Goal: Task Accomplishment & Management: Manage account settings

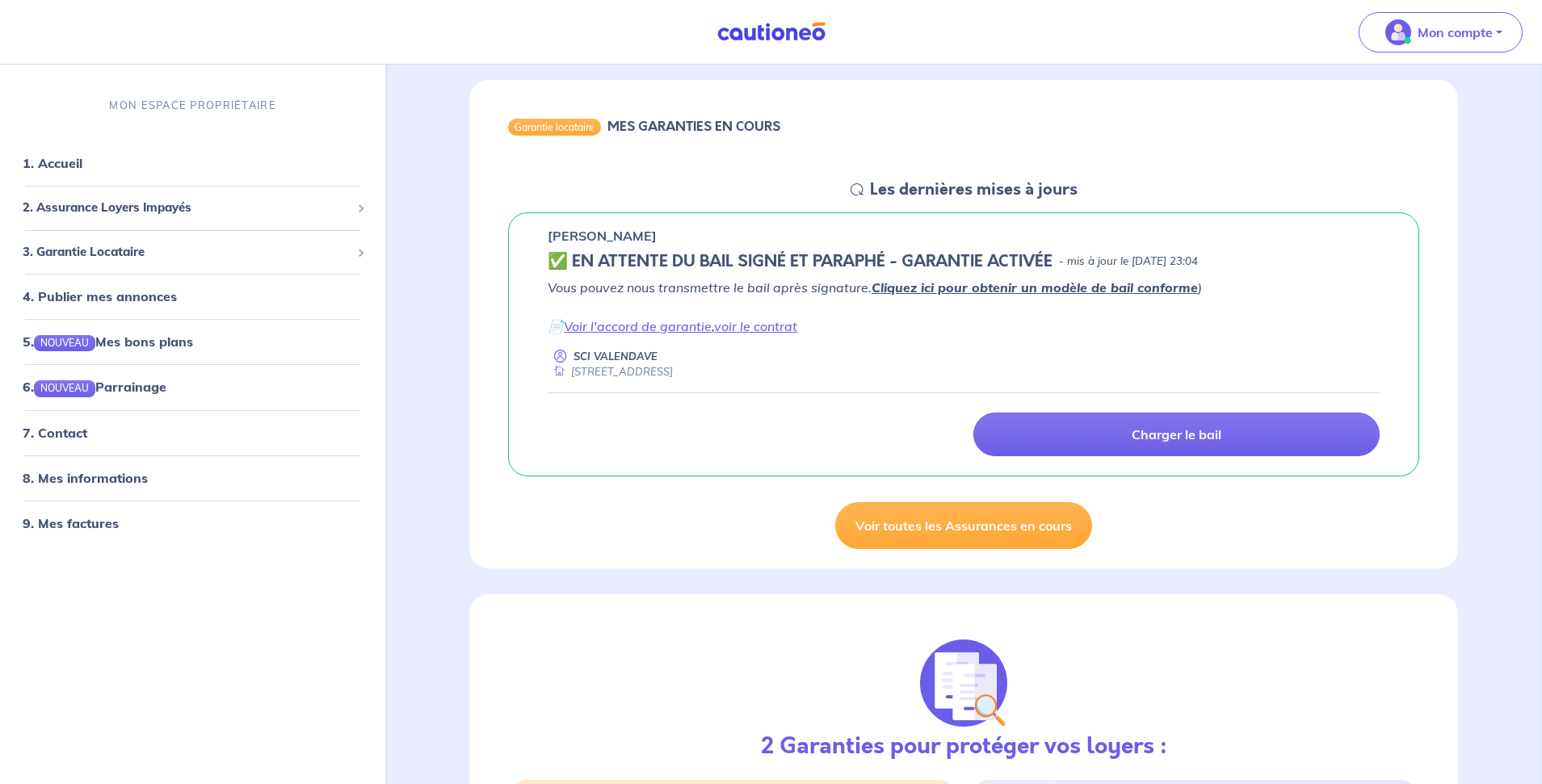
scroll to position [161, 0]
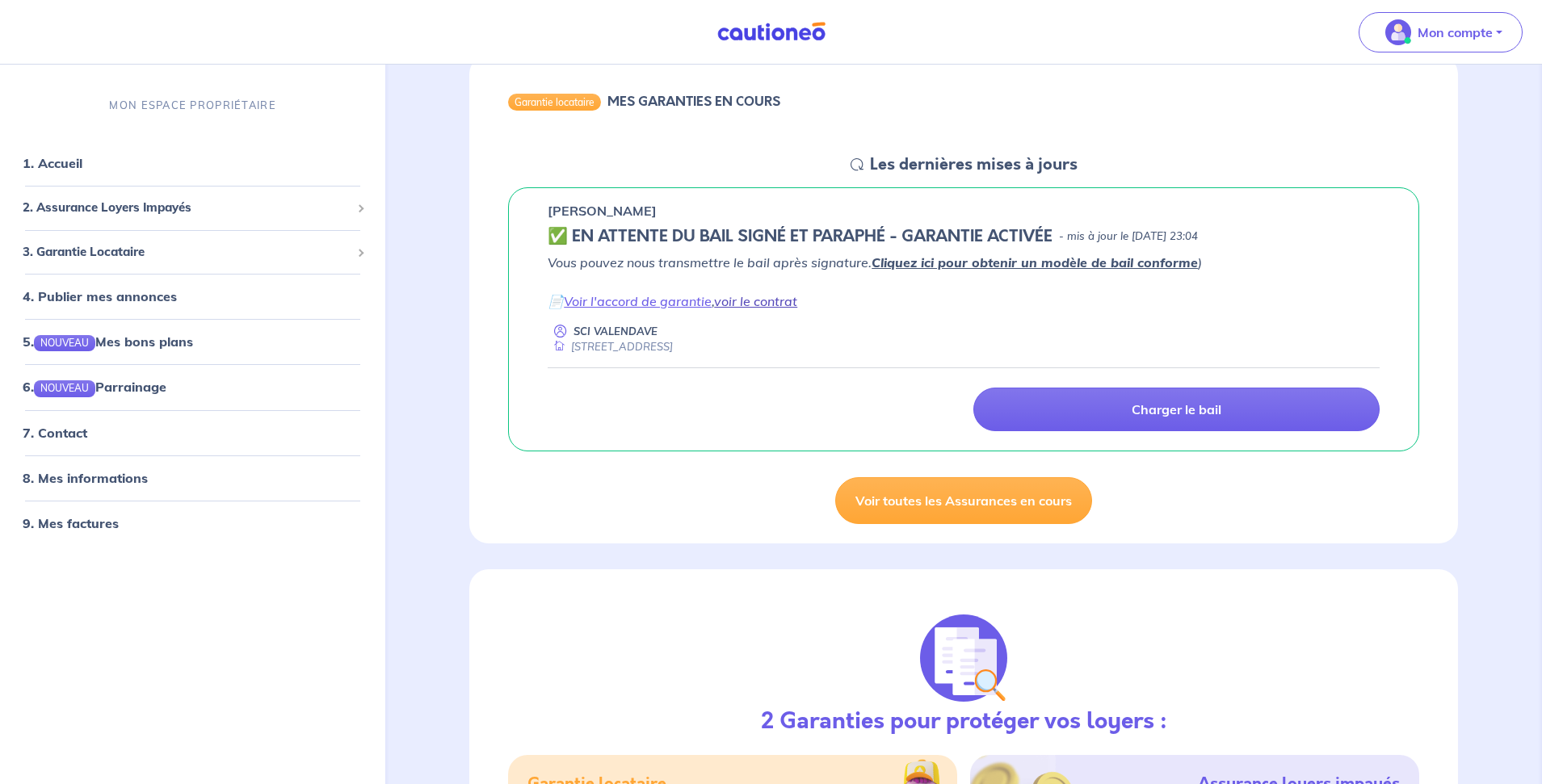
click at [774, 304] on link "voir le contrat" at bounding box center [756, 301] width 83 height 16
click at [774, 301] on link "voir le contrat" at bounding box center [756, 301] width 83 height 16
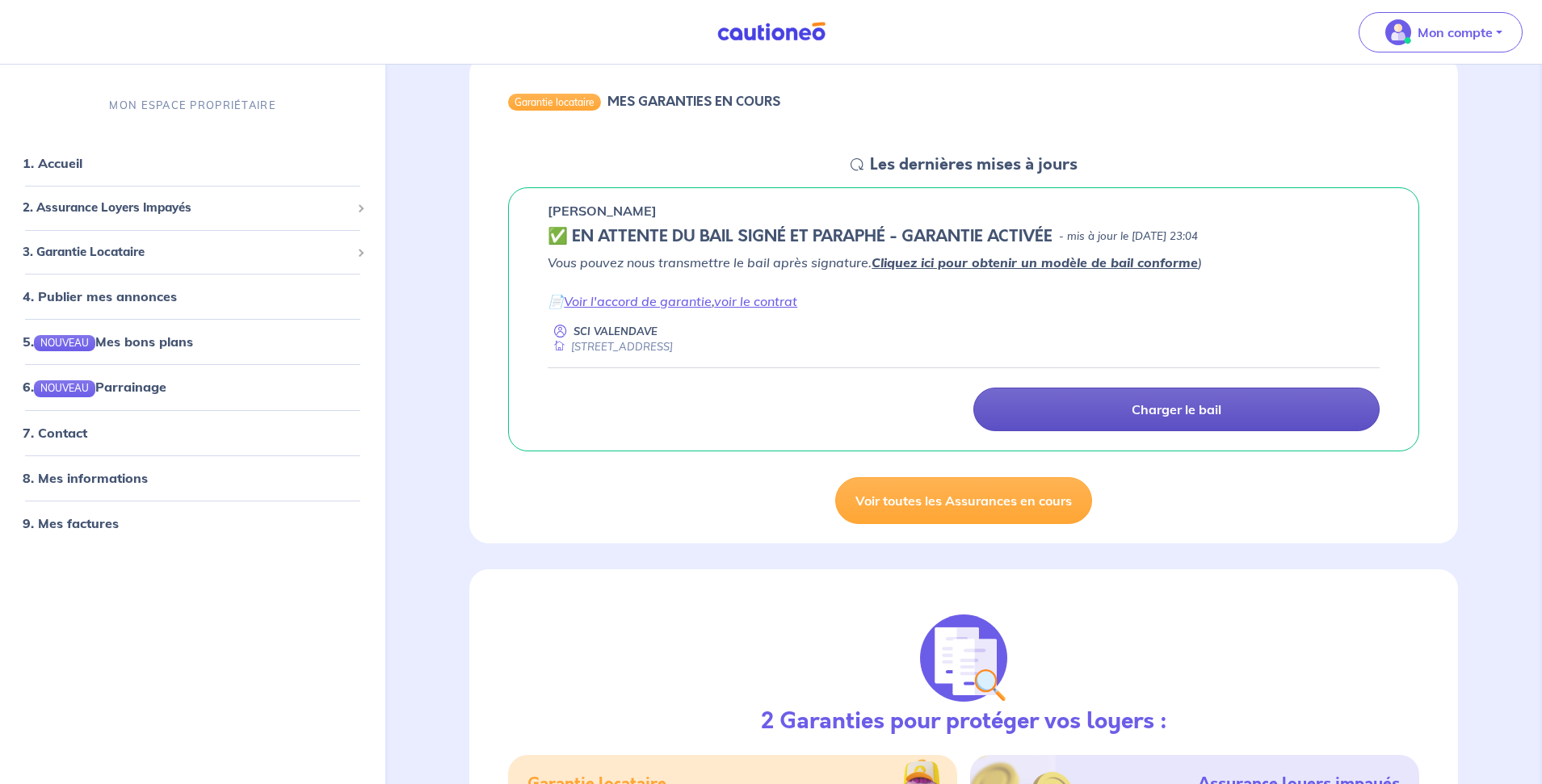
click at [1156, 416] on p "Charger le bail" at bounding box center [1176, 409] width 90 height 16
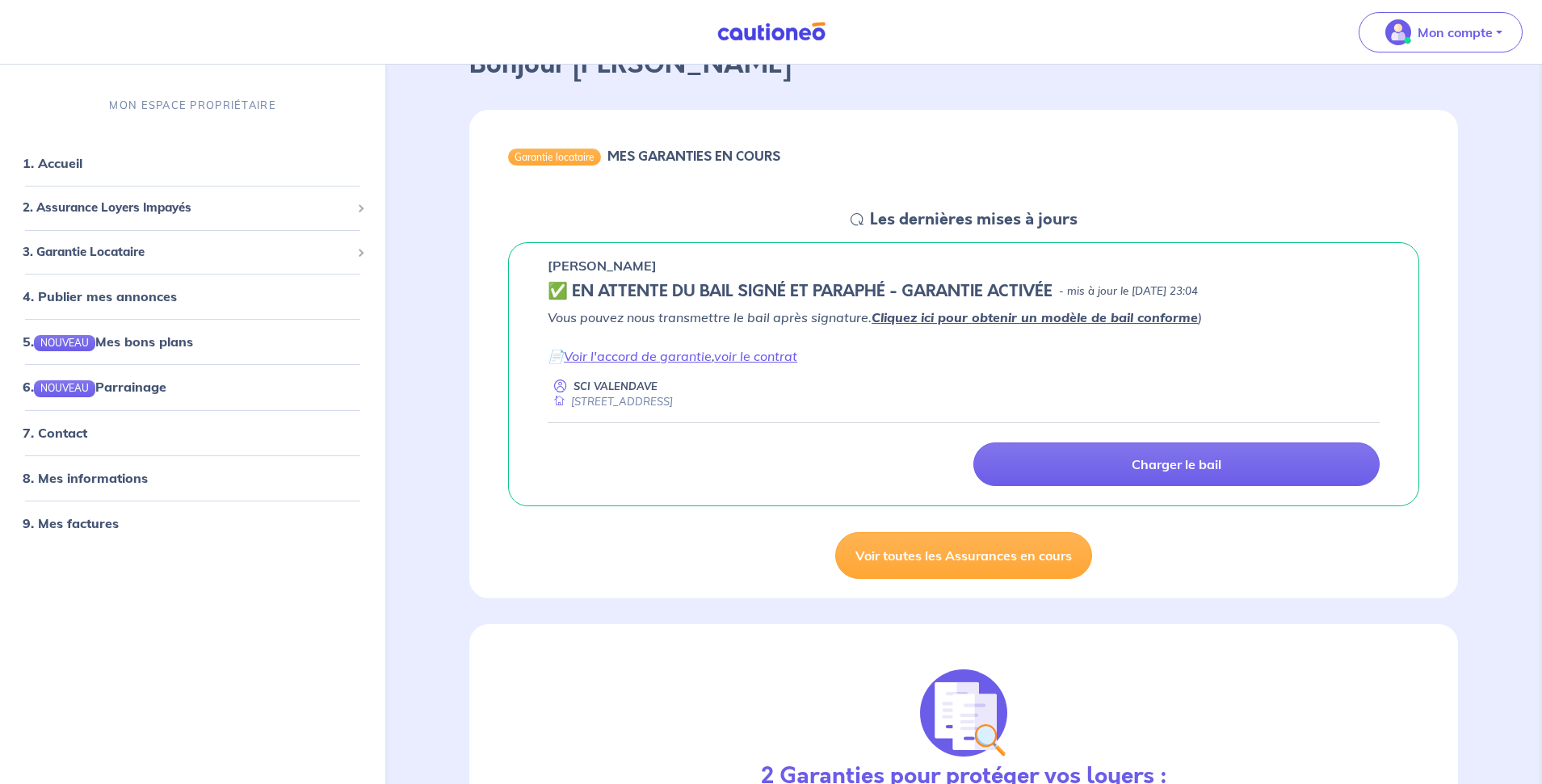
scroll to position [102, 0]
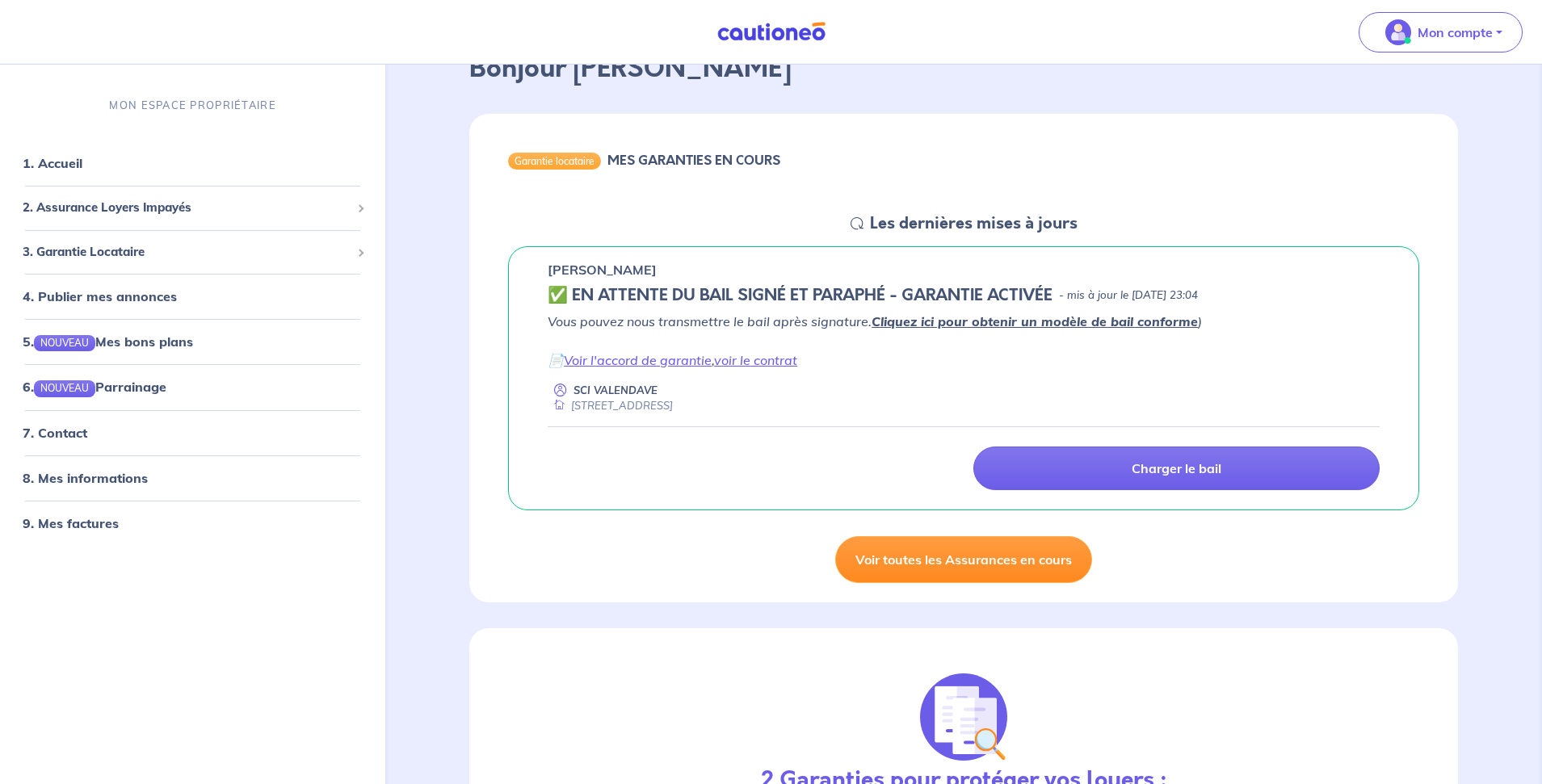
click at [961, 561] on link "Voir toutes les Assurances en cours" at bounding box center [964, 558] width 257 height 46
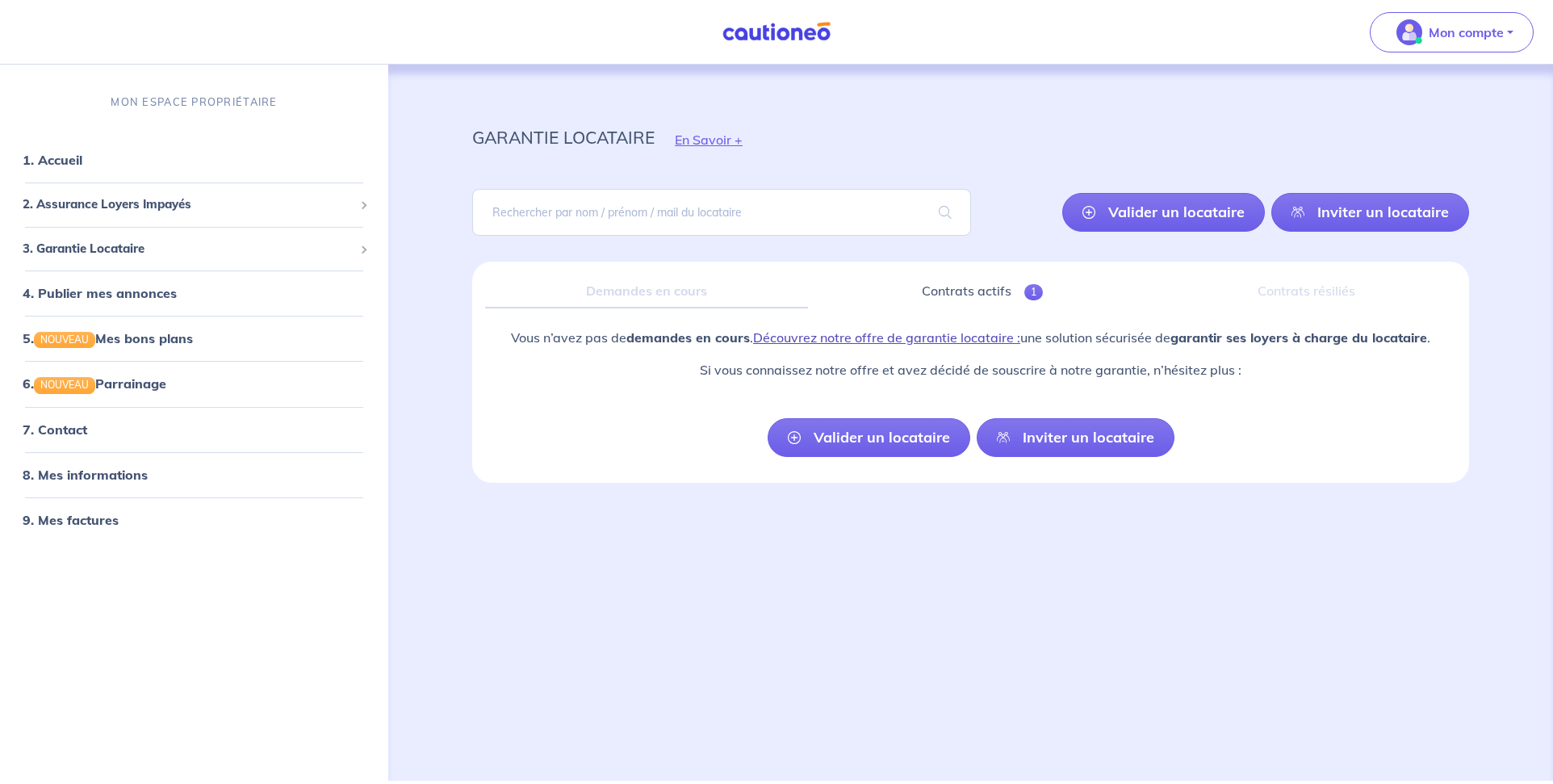
click at [887, 340] on link "Découvrez notre offre de garantie locataire :" at bounding box center [887, 337] width 267 height 16
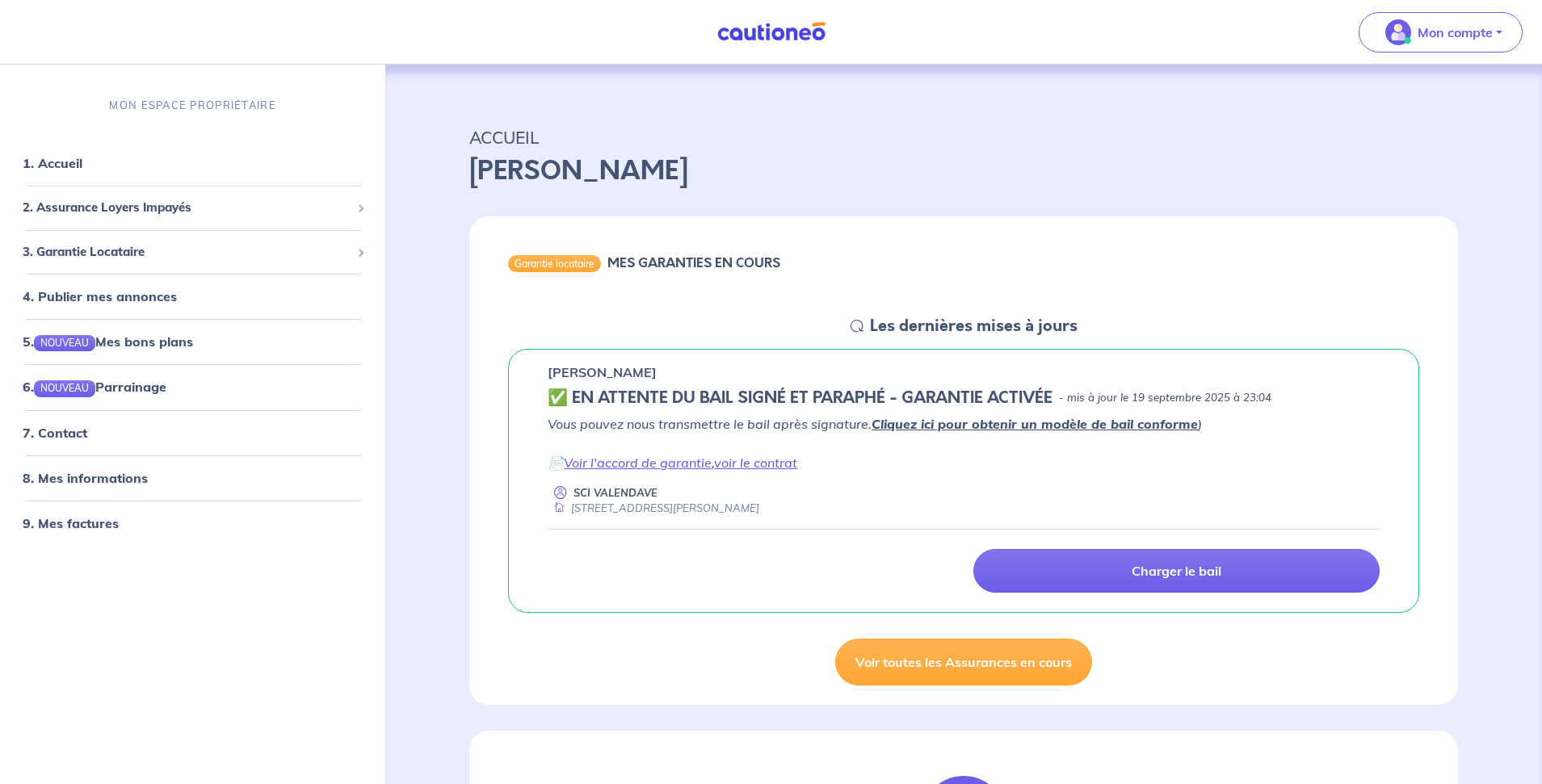
click at [1047, 424] on link "Cliquez ici pour obtenir un modèle de bail conforme" at bounding box center [1035, 424] width 326 height 16
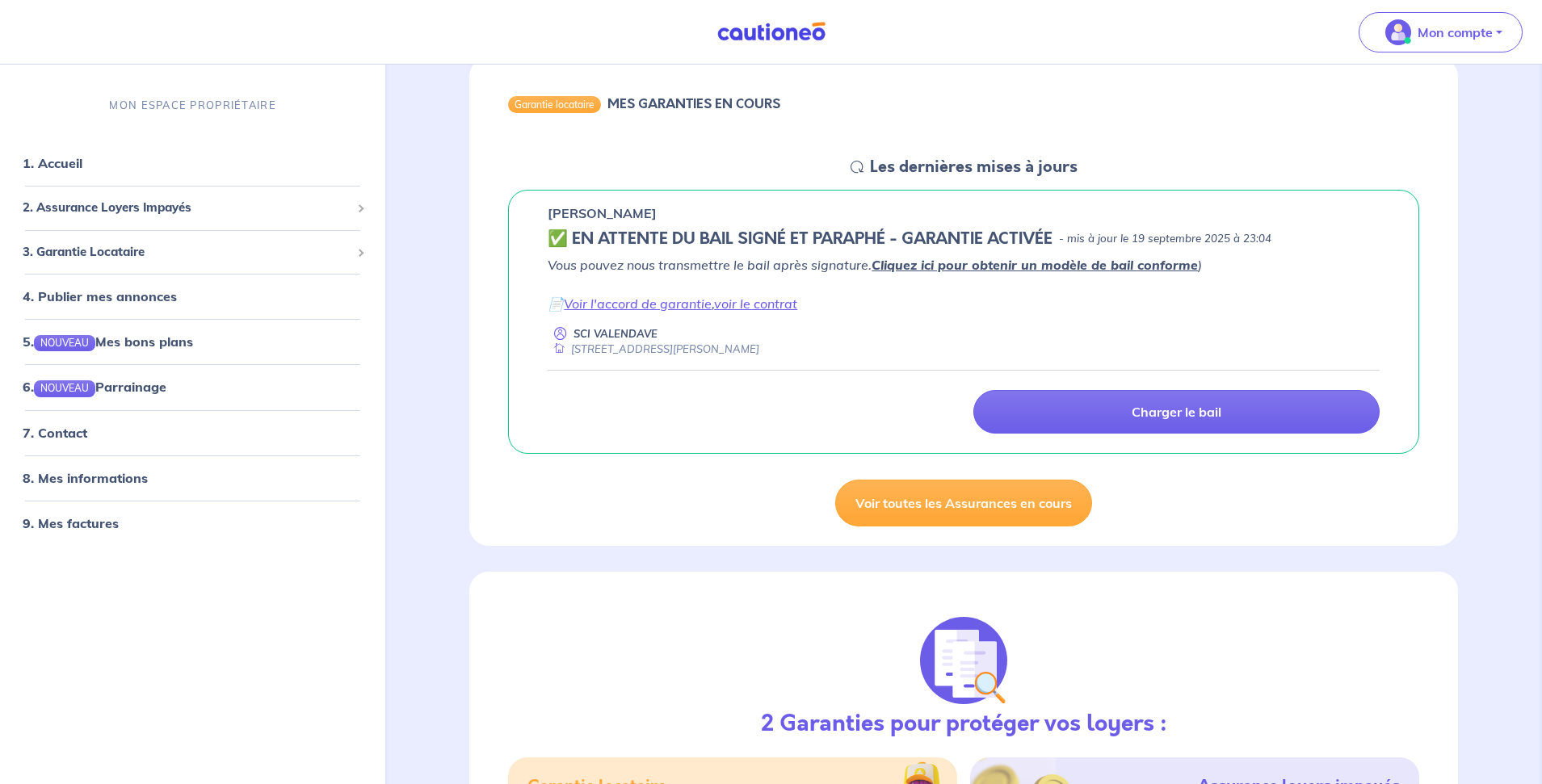
scroll to position [161, 0]
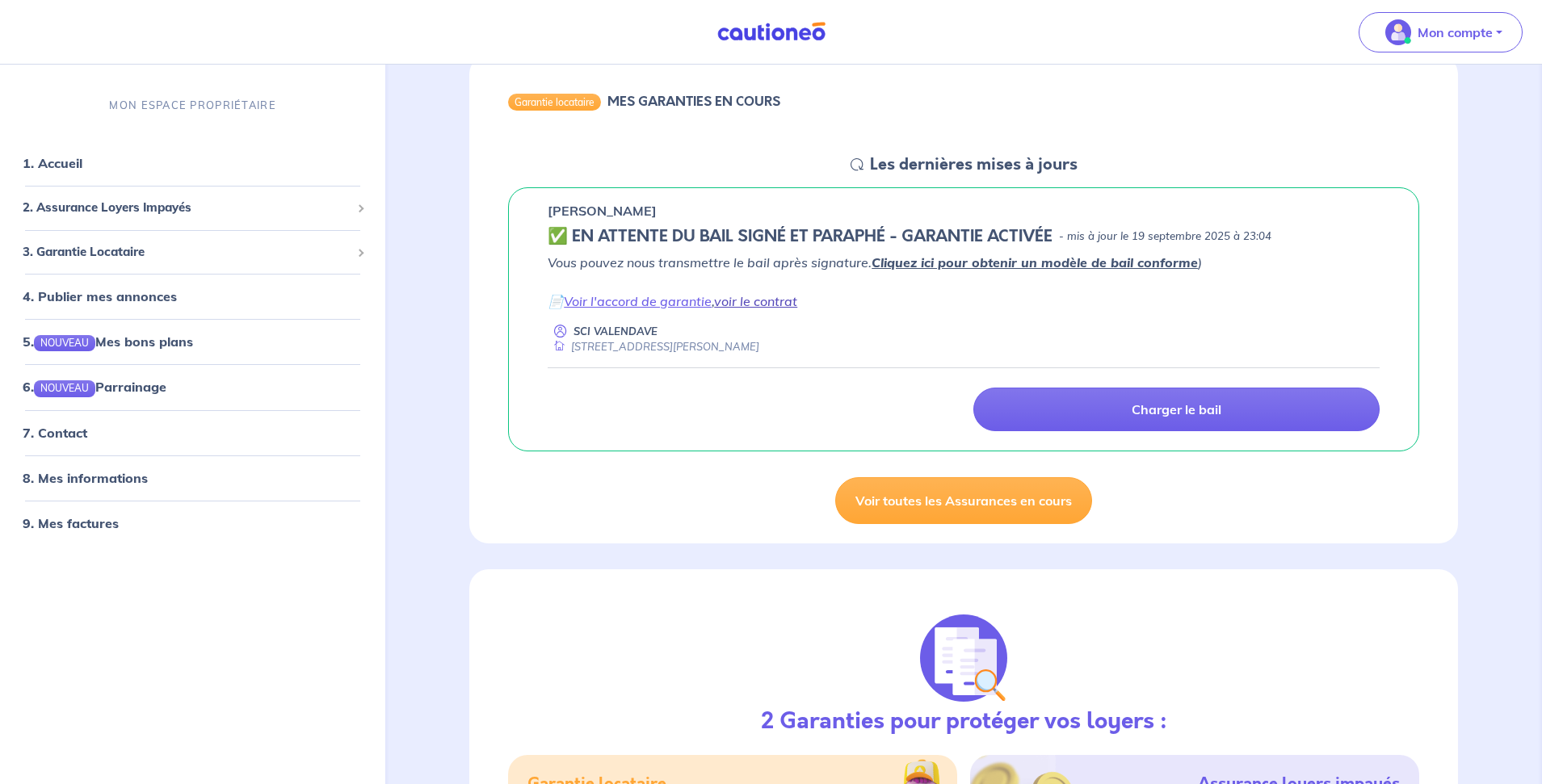
click at [772, 302] on link "voir le contrat" at bounding box center [756, 301] width 83 height 16
click at [630, 301] on link "Voir l'accord de garantie" at bounding box center [637, 301] width 148 height 16
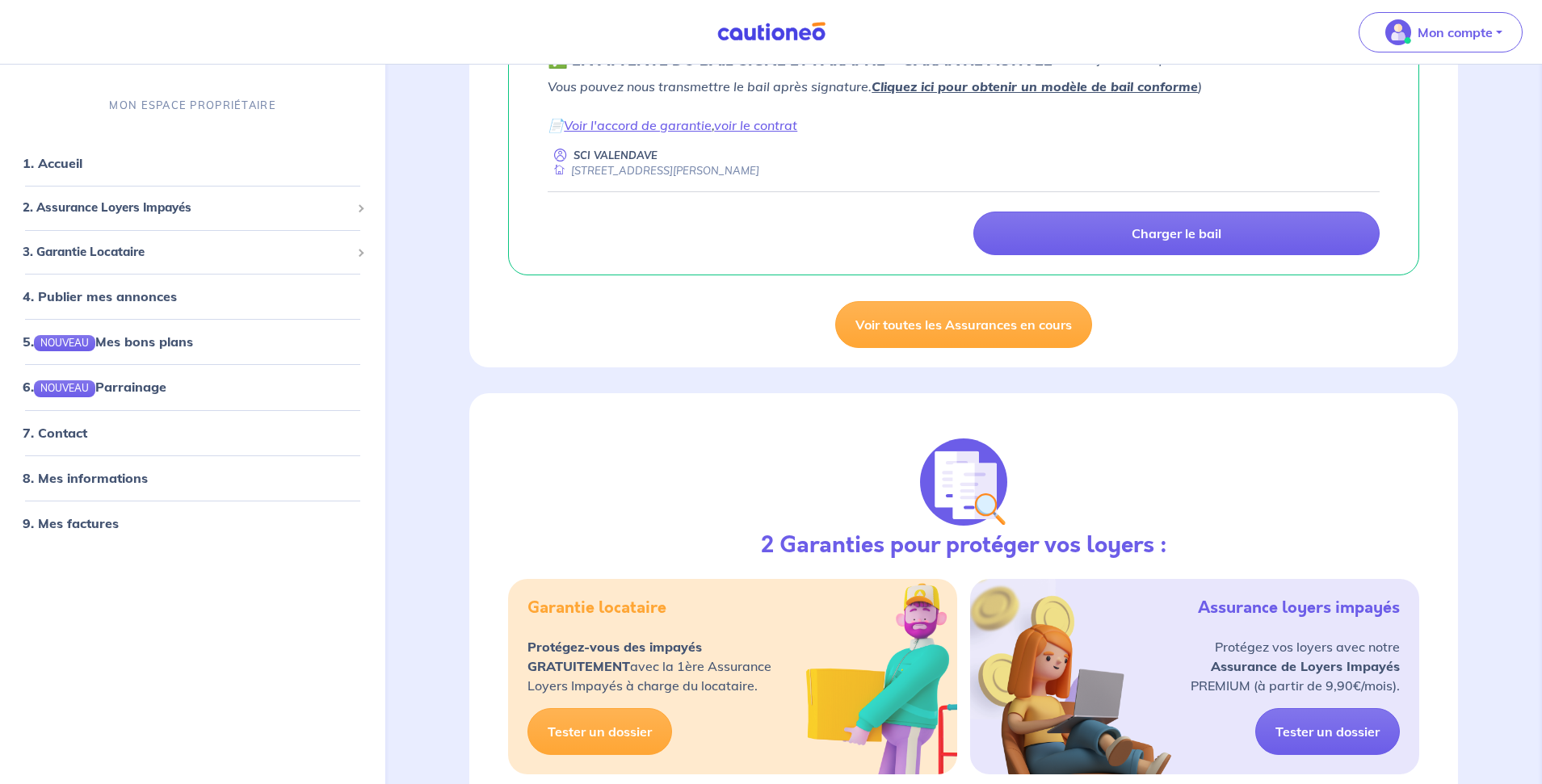
scroll to position [264, 0]
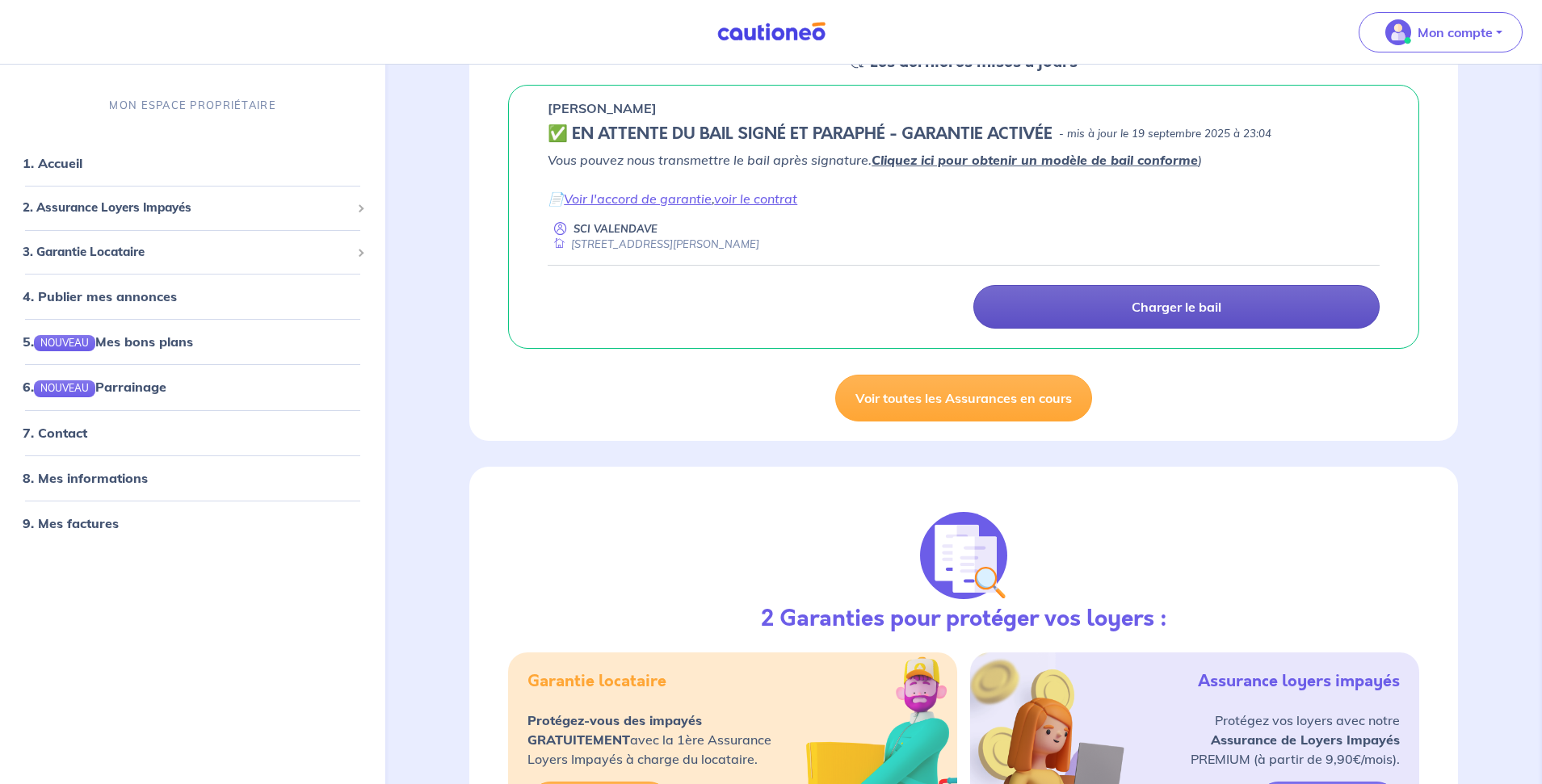
click at [1184, 310] on p "Charger le bail" at bounding box center [1176, 306] width 90 height 16
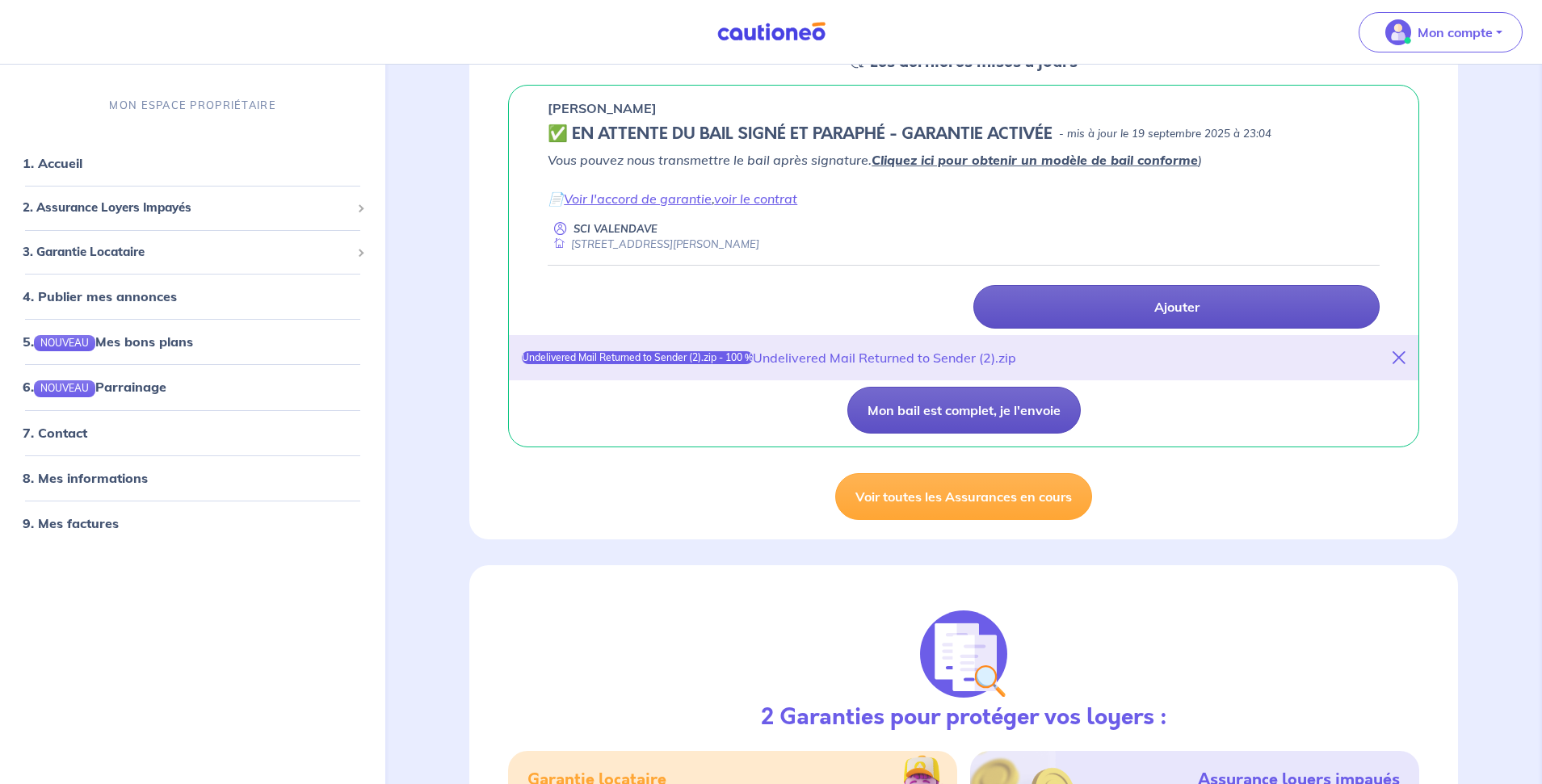
click at [949, 415] on button "Mon bail est complet, je l'envoie" at bounding box center [964, 410] width 233 height 46
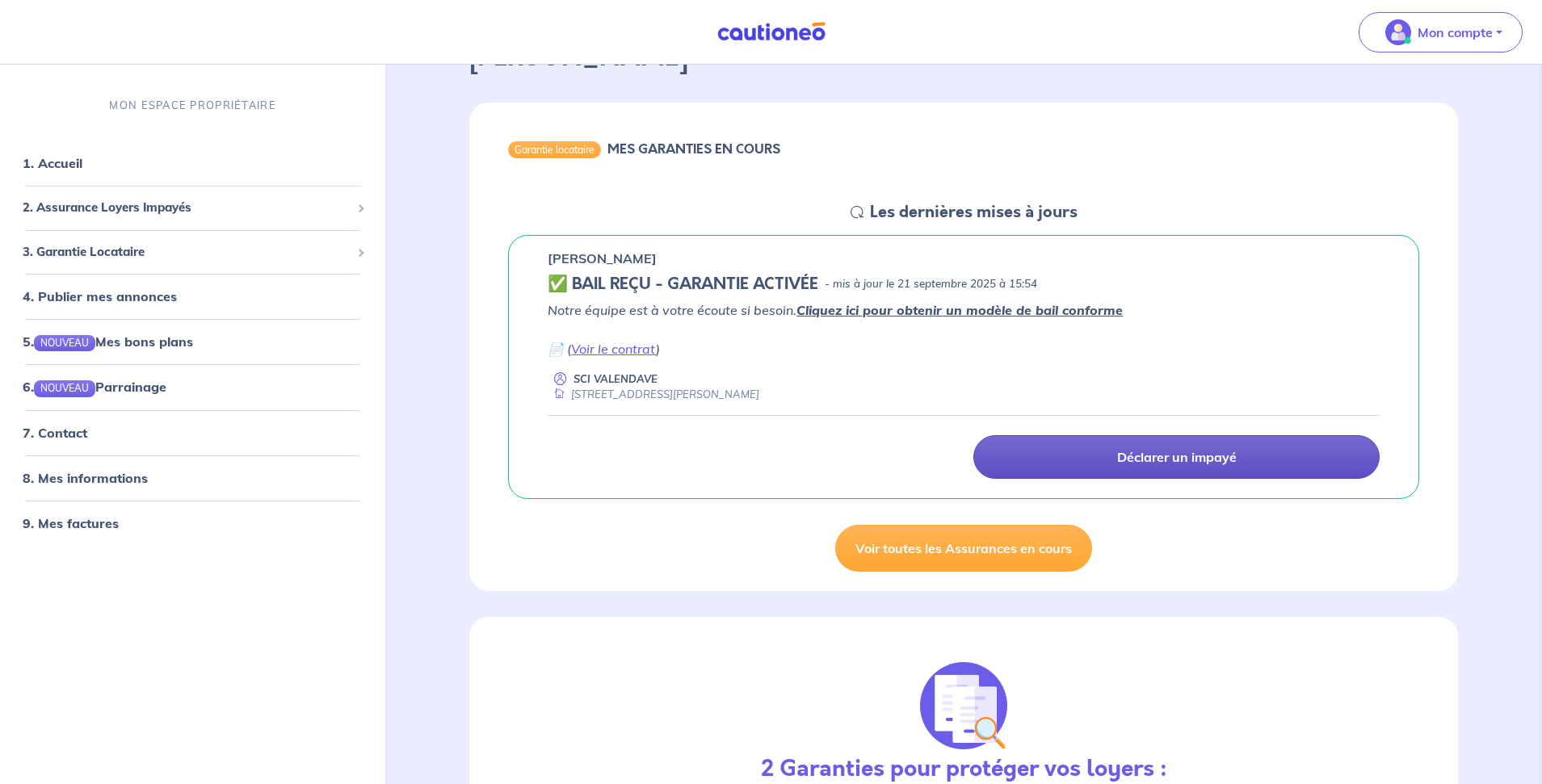
scroll to position [102, 0]
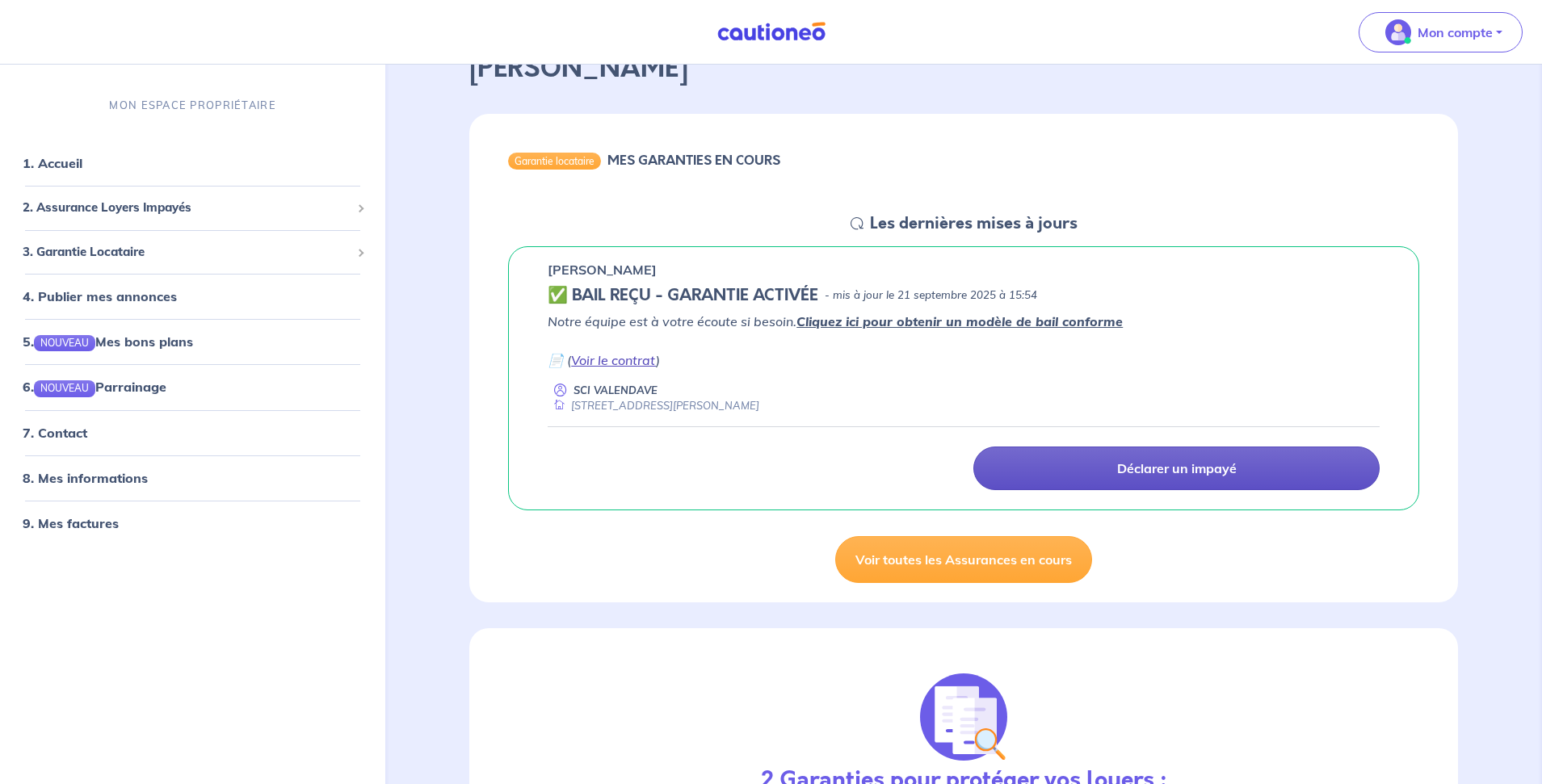
click at [597, 360] on link "Voir le contrat" at bounding box center [613, 359] width 84 height 16
click at [1461, 30] on p "Mon compte" at bounding box center [1455, 32] width 75 height 19
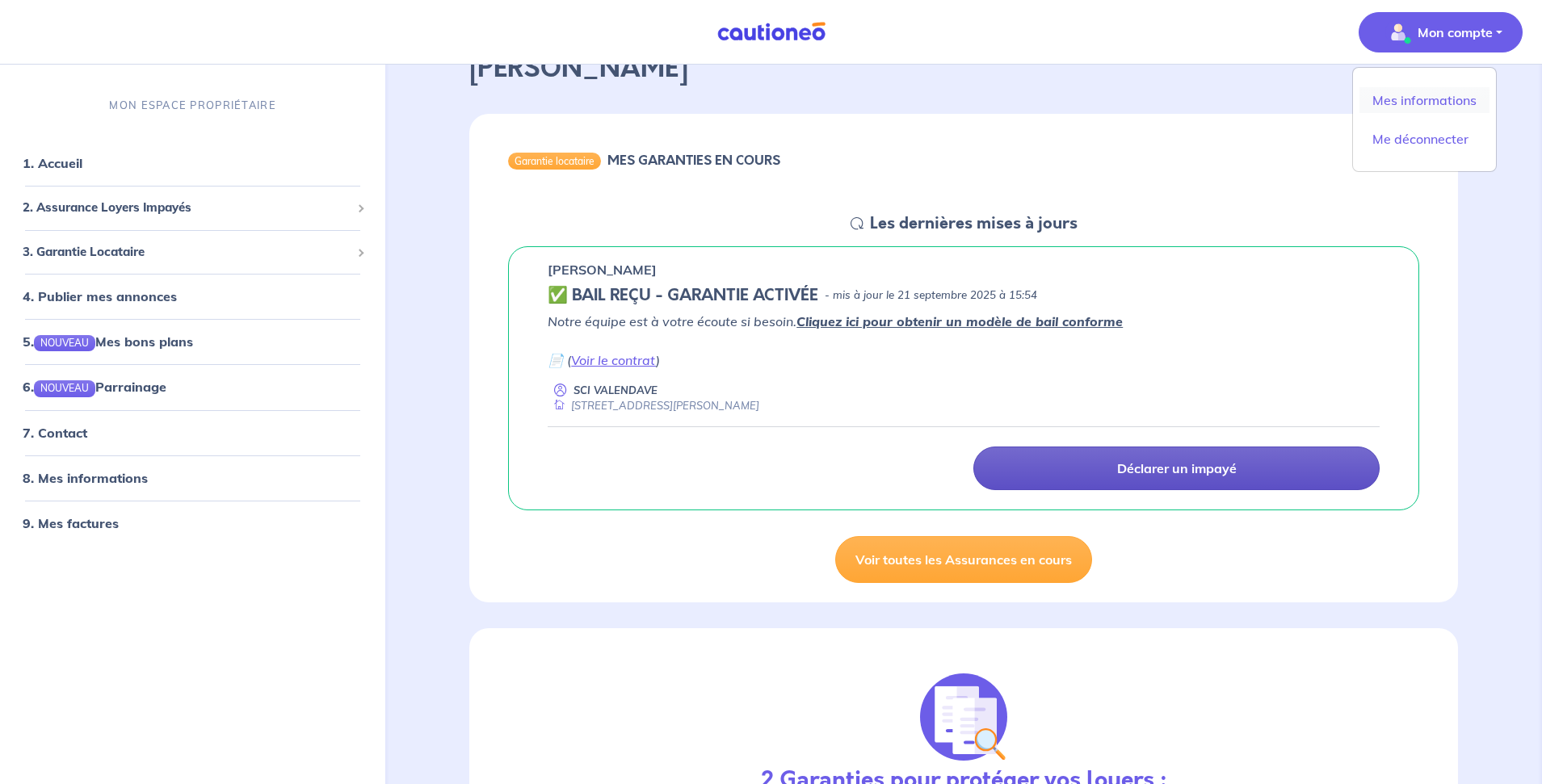
click at [1435, 100] on link "Mes informations" at bounding box center [1423, 100] width 130 height 26
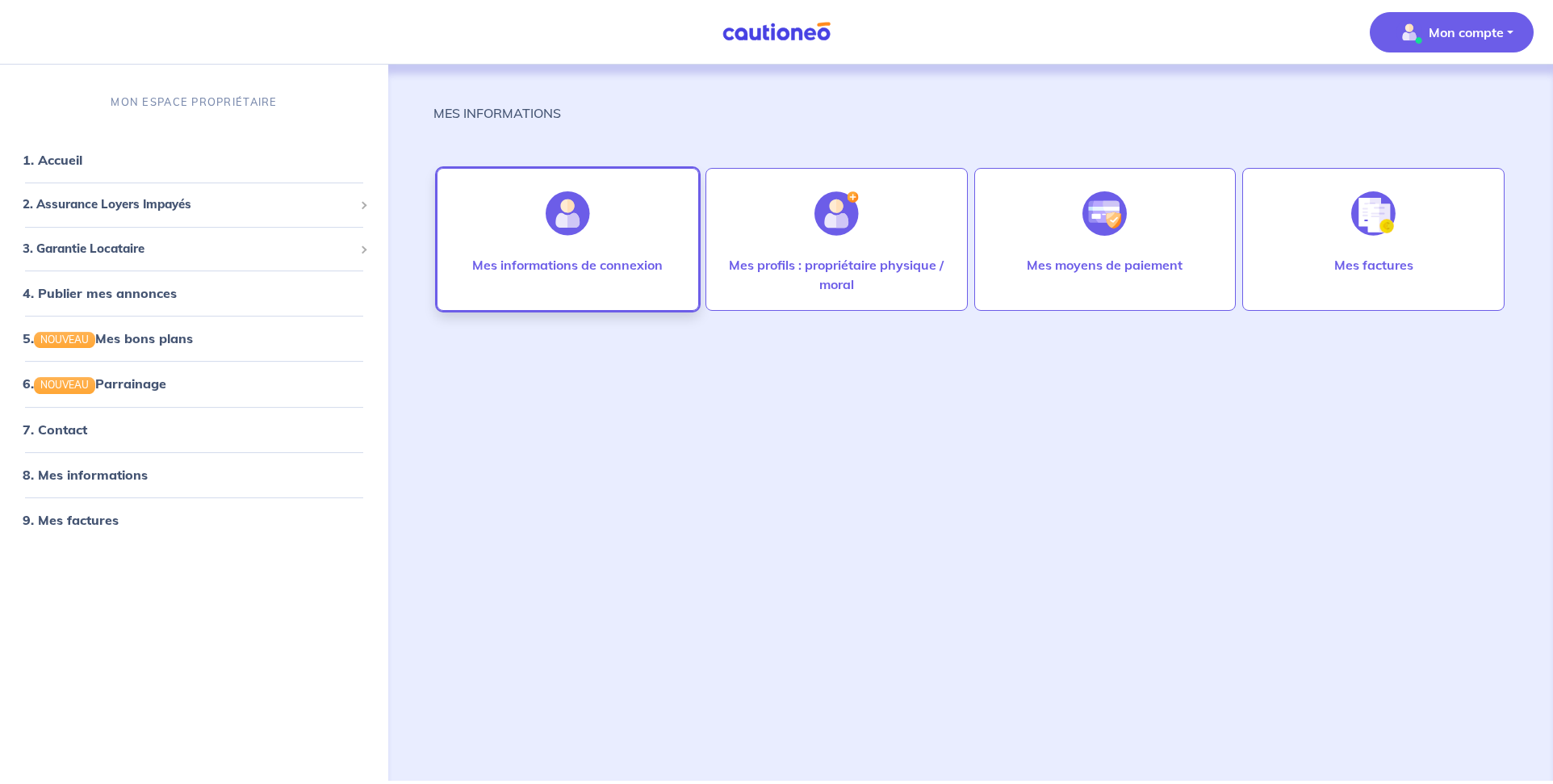
click at [583, 226] on img at bounding box center [568, 213] width 45 height 45
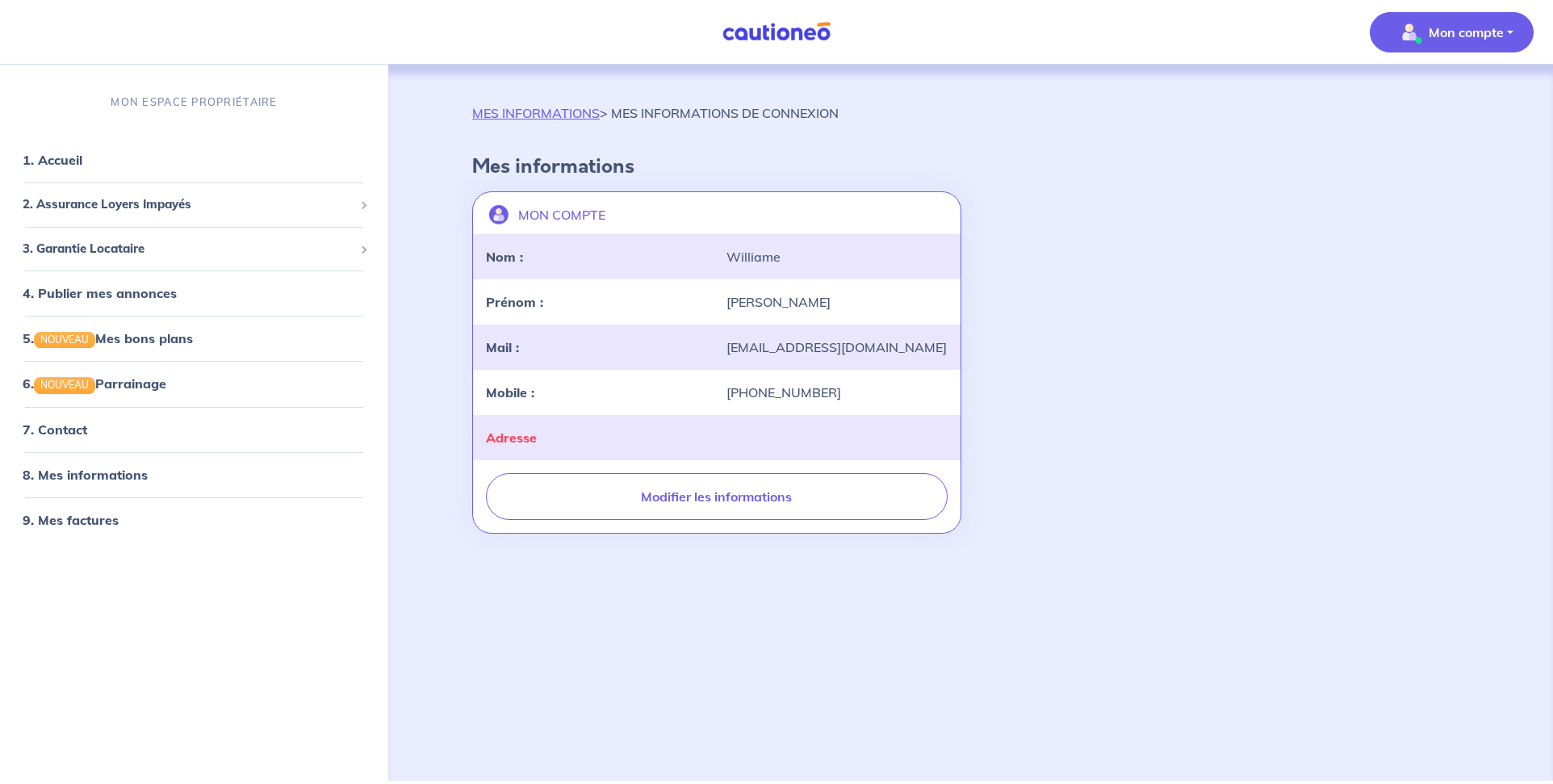
click at [576, 435] on div "Adresse" at bounding box center [596, 437] width 241 height 19
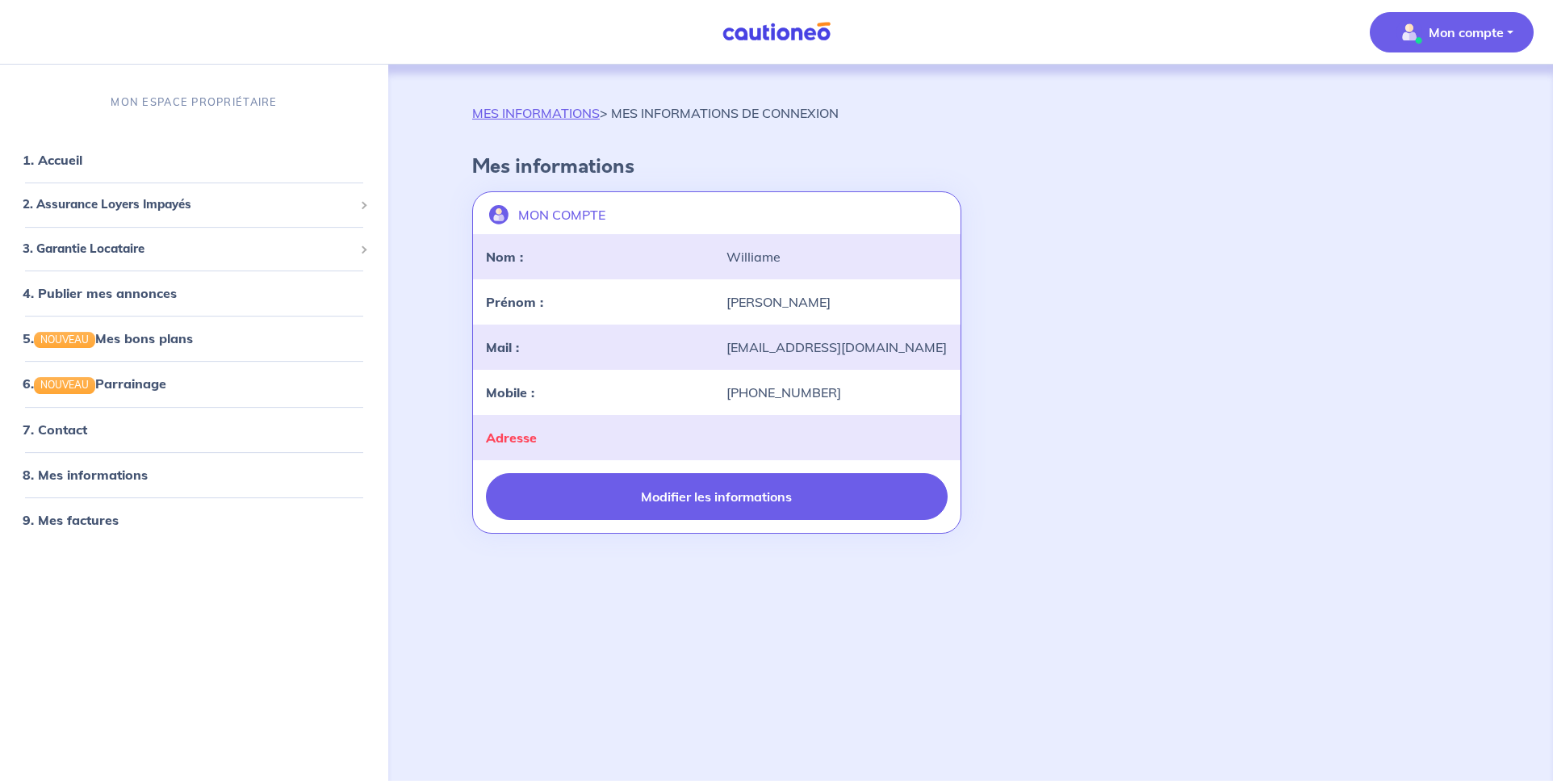
click at [789, 497] on button "Modifier les informations" at bounding box center [717, 496] width 462 height 46
select select "FR"
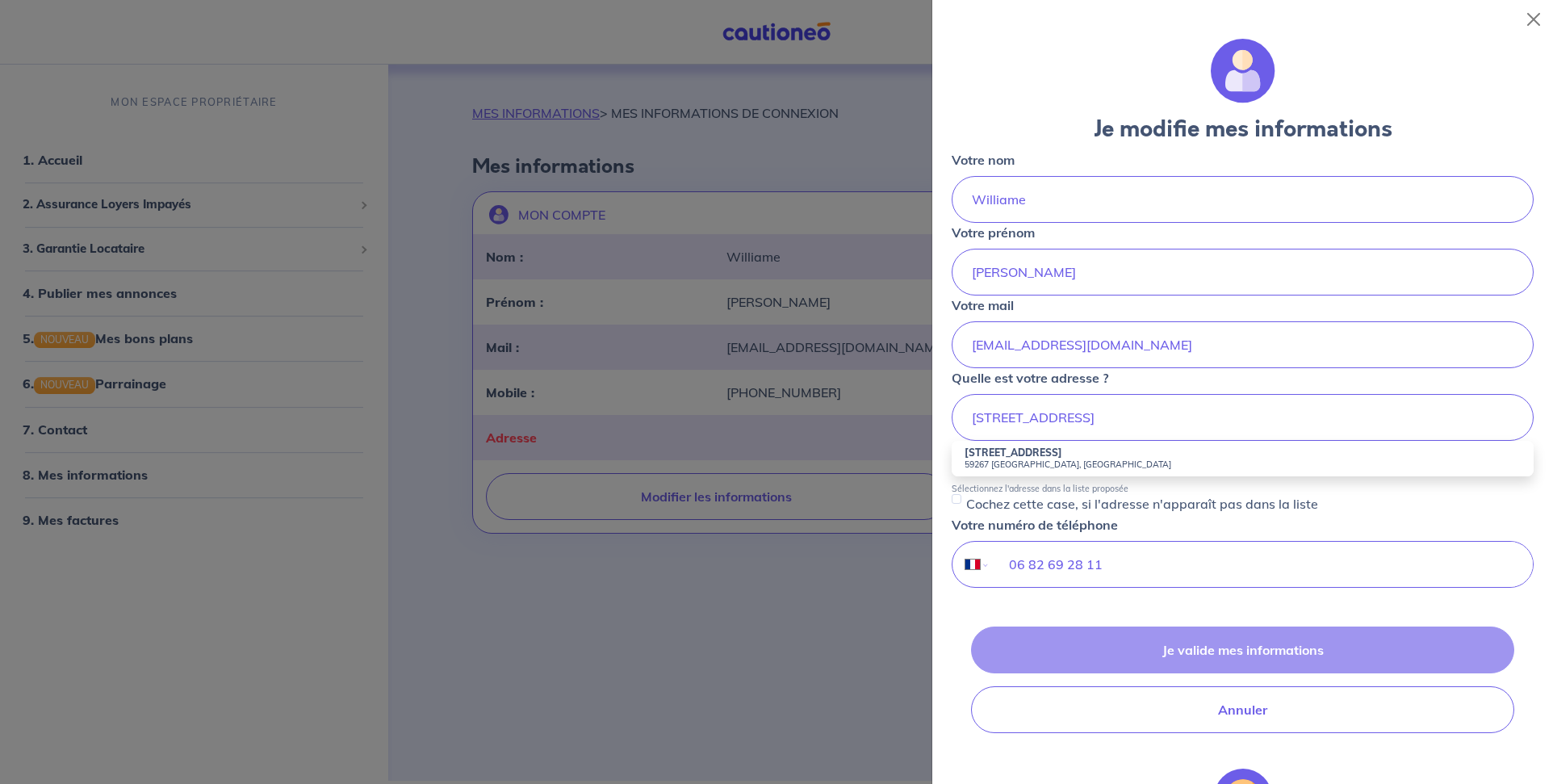
click at [1003, 454] on strong "21 Rue des Prés" at bounding box center [1014, 452] width 98 height 12
type input "21 Rue des Prés, 59267 Proville, France"
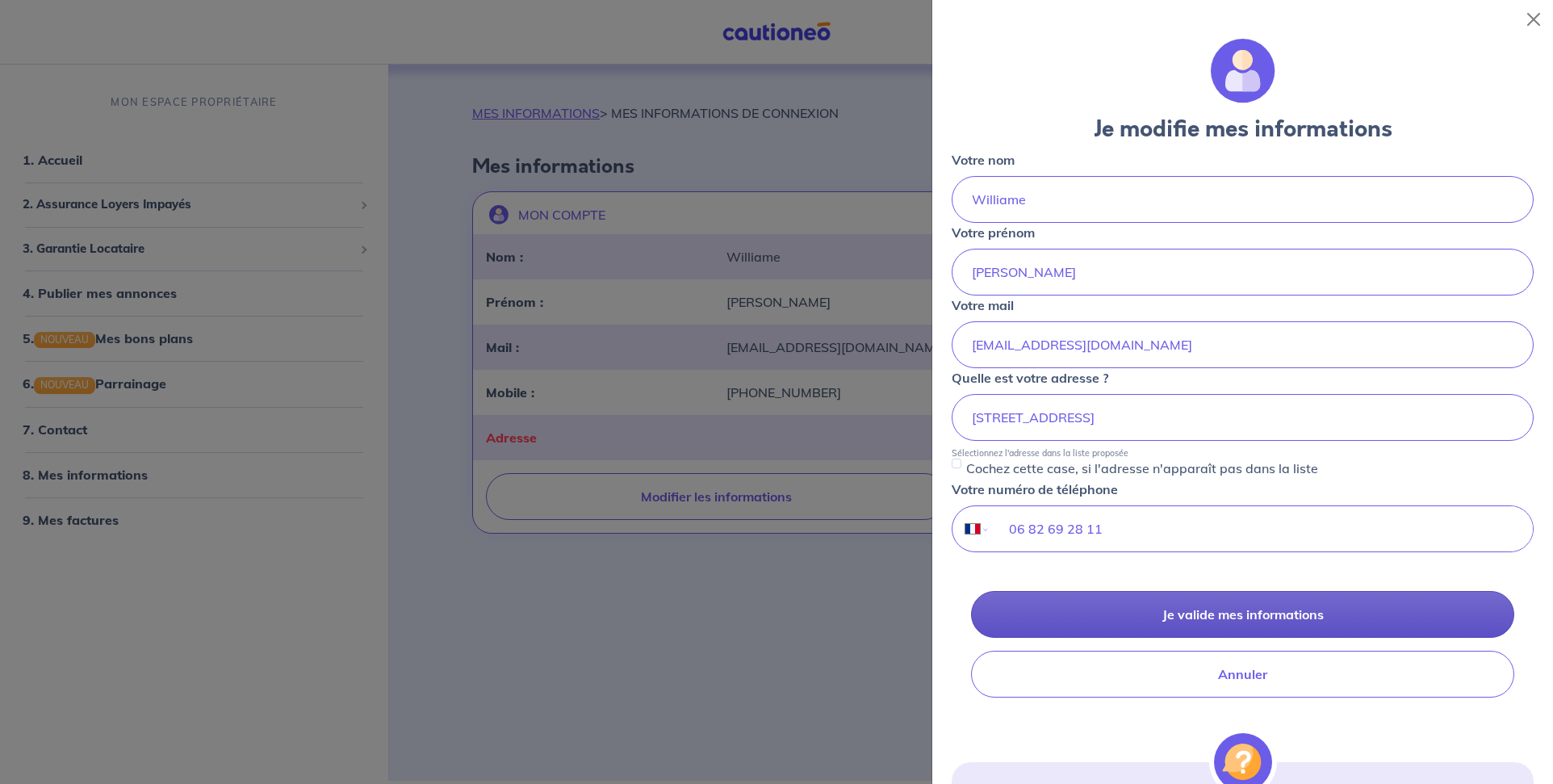
click at [1246, 616] on button "Je valide mes informations" at bounding box center [1242, 613] width 543 height 46
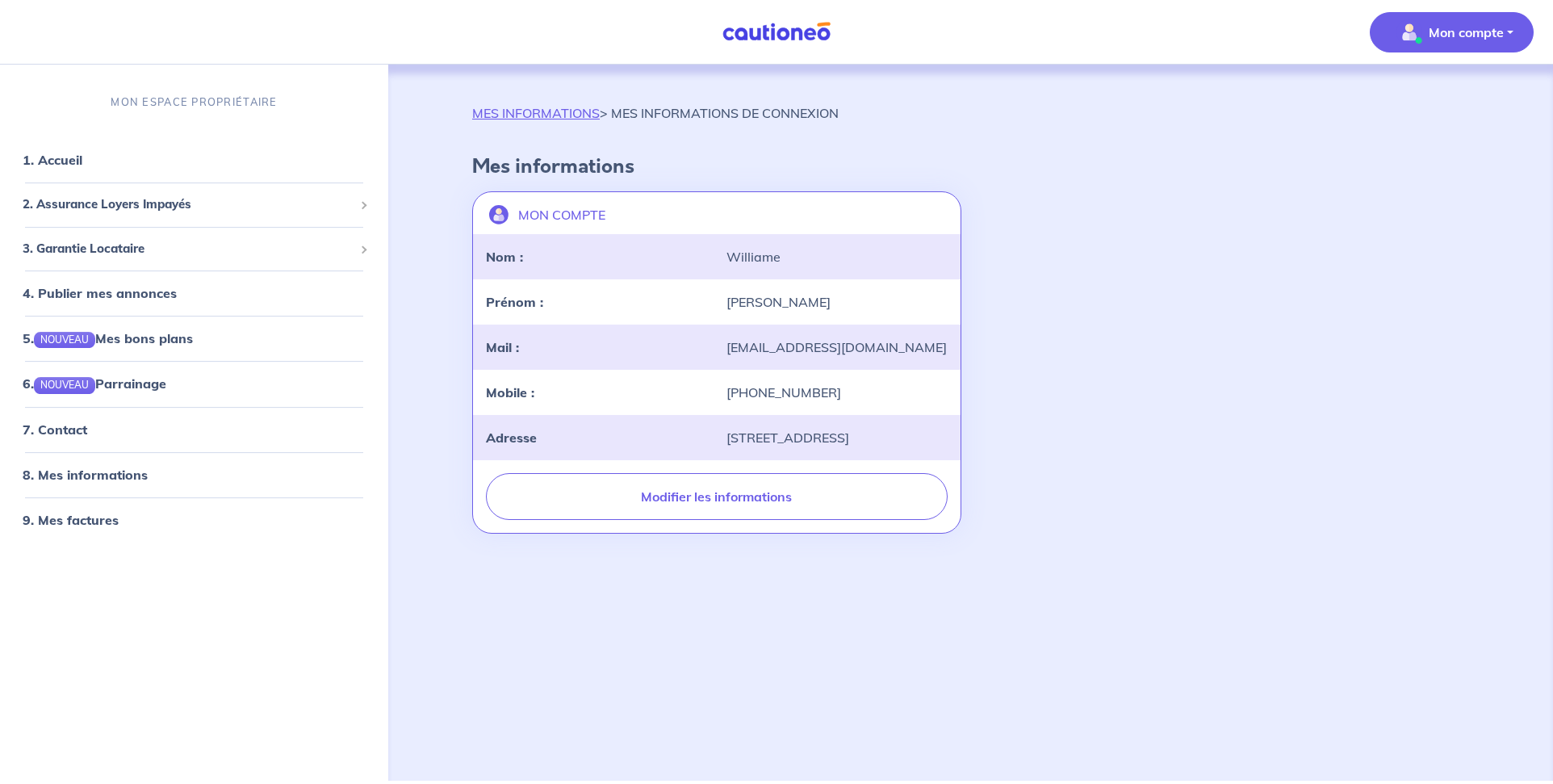
click at [1454, 35] on p "Mon compte" at bounding box center [1466, 32] width 75 height 19
click at [1409, 98] on link "Mes informations" at bounding box center [1435, 100] width 130 height 26
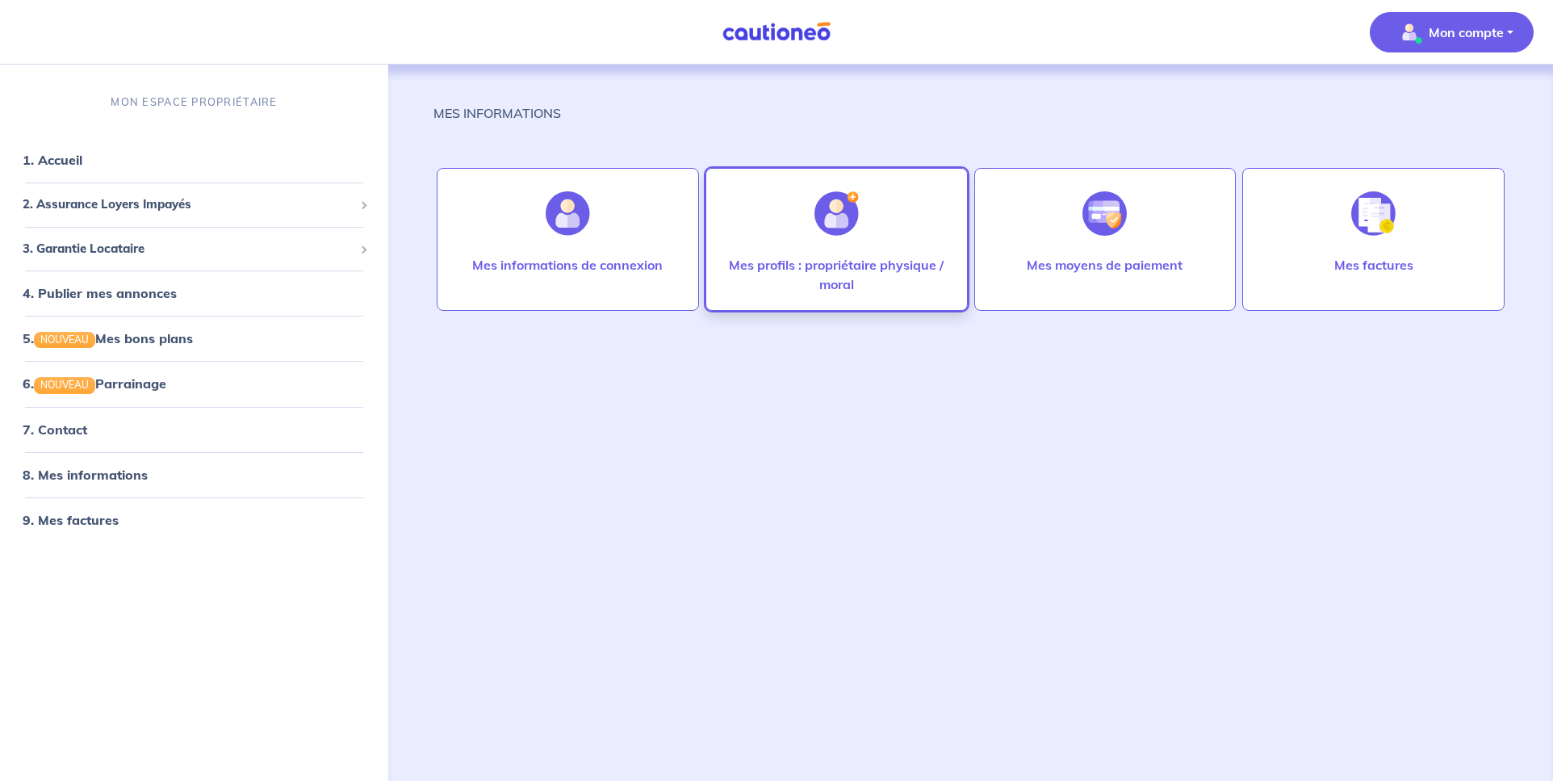
click at [855, 237] on div at bounding box center [837, 213] width 70 height 83
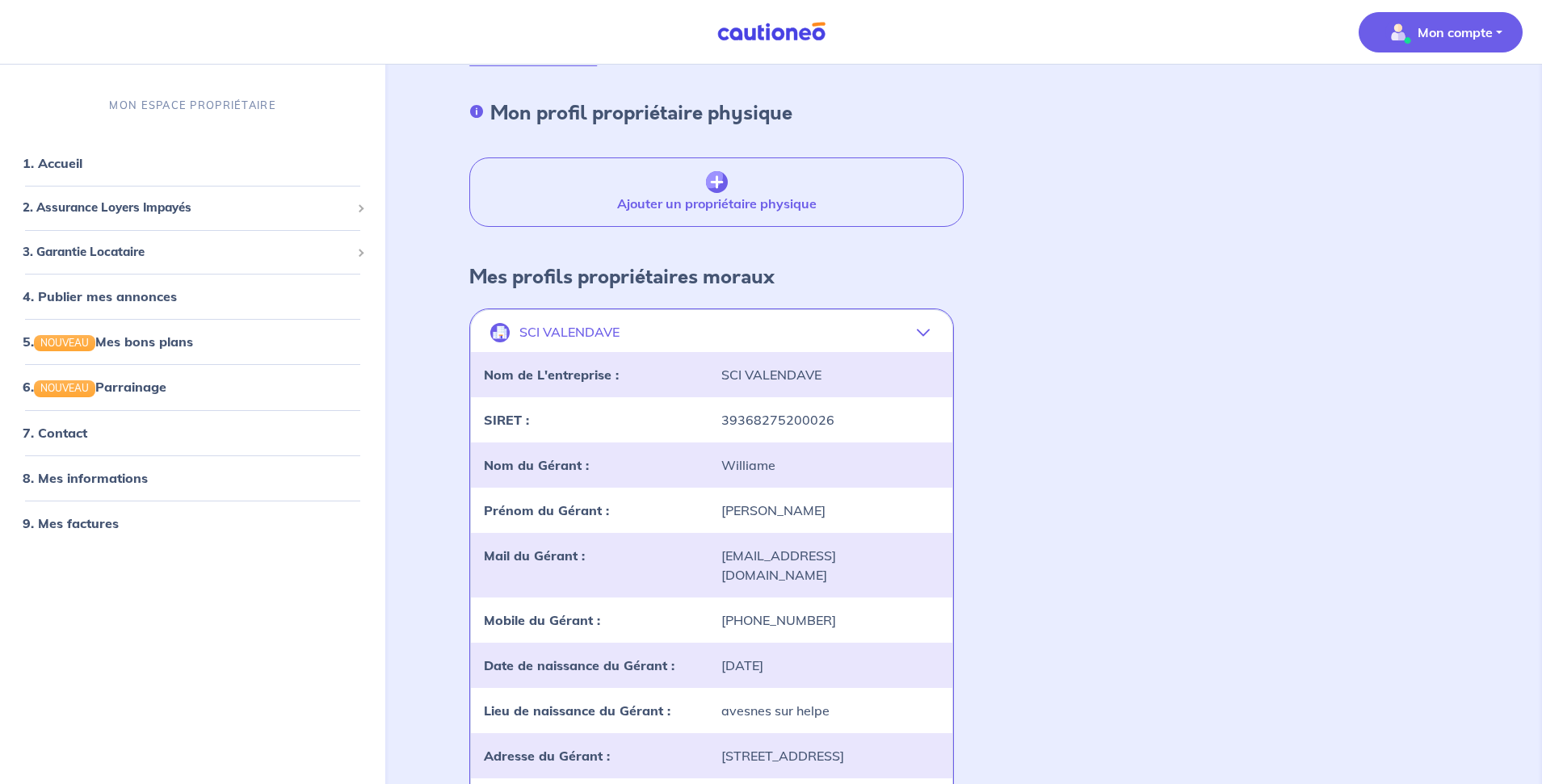
scroll to position [81, 0]
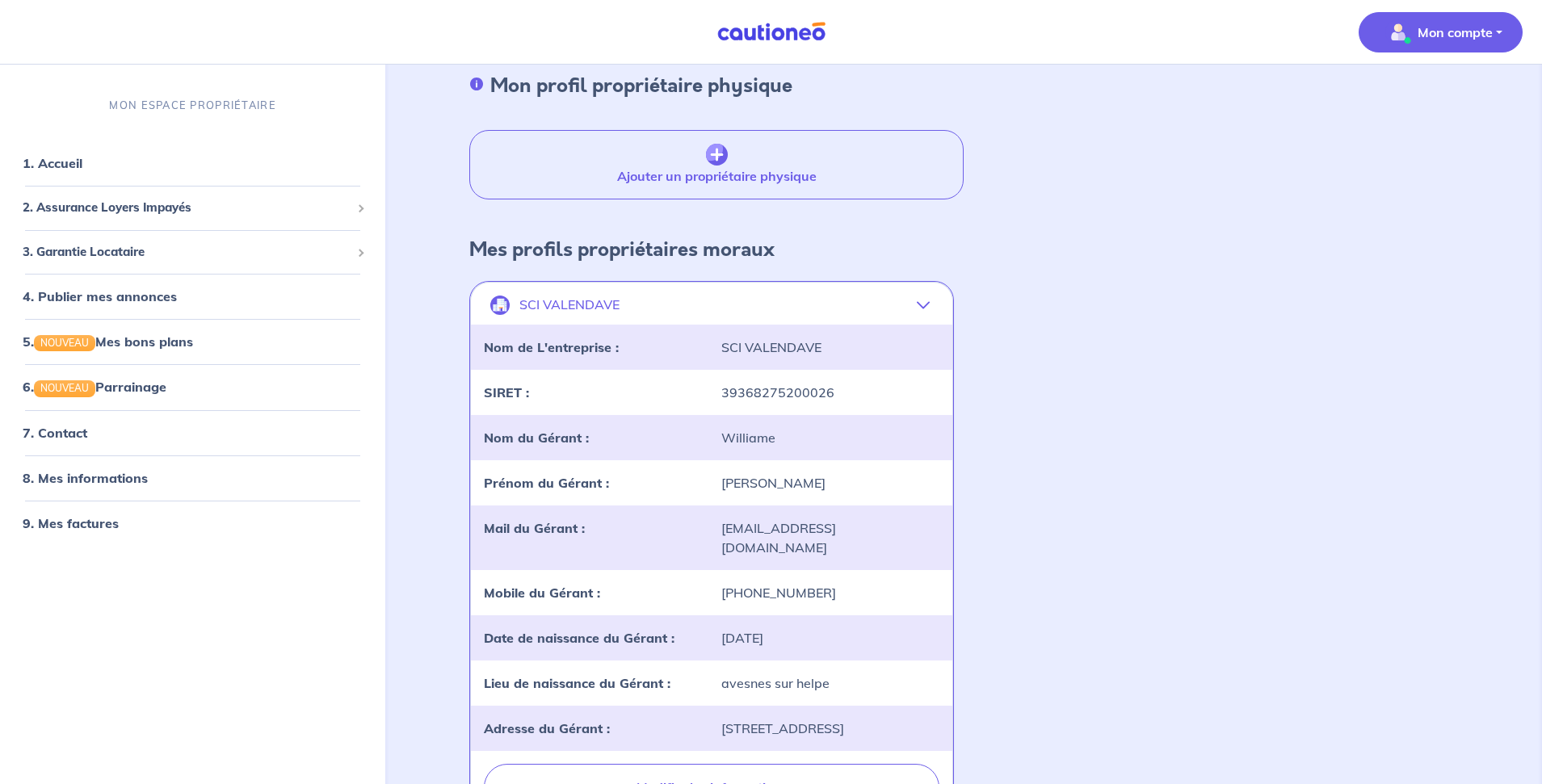
click at [1459, 35] on p "Mon compte" at bounding box center [1455, 32] width 75 height 19
click at [925, 307] on icon "button" at bounding box center [924, 305] width 13 height 13
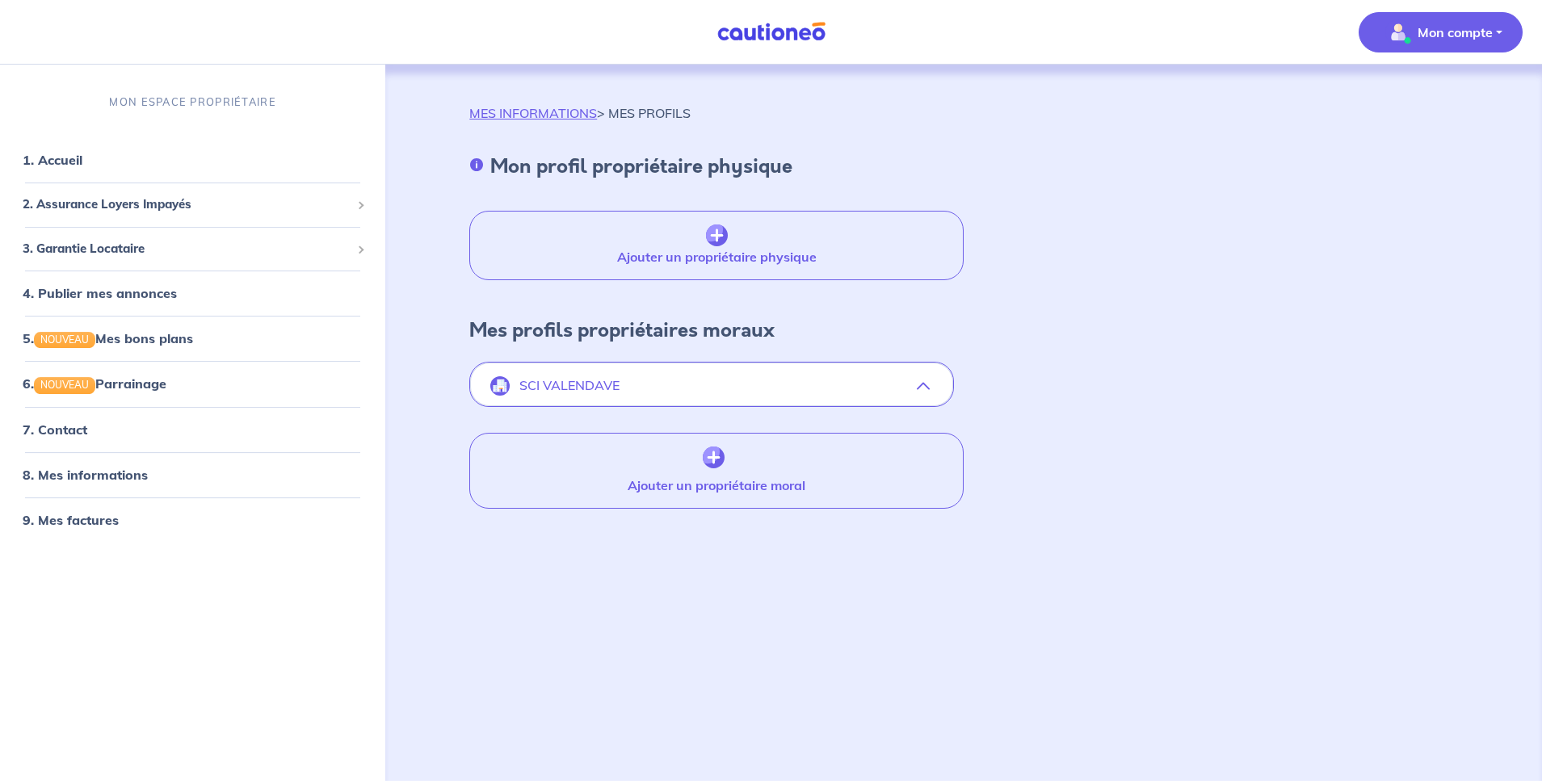
scroll to position [0, 0]
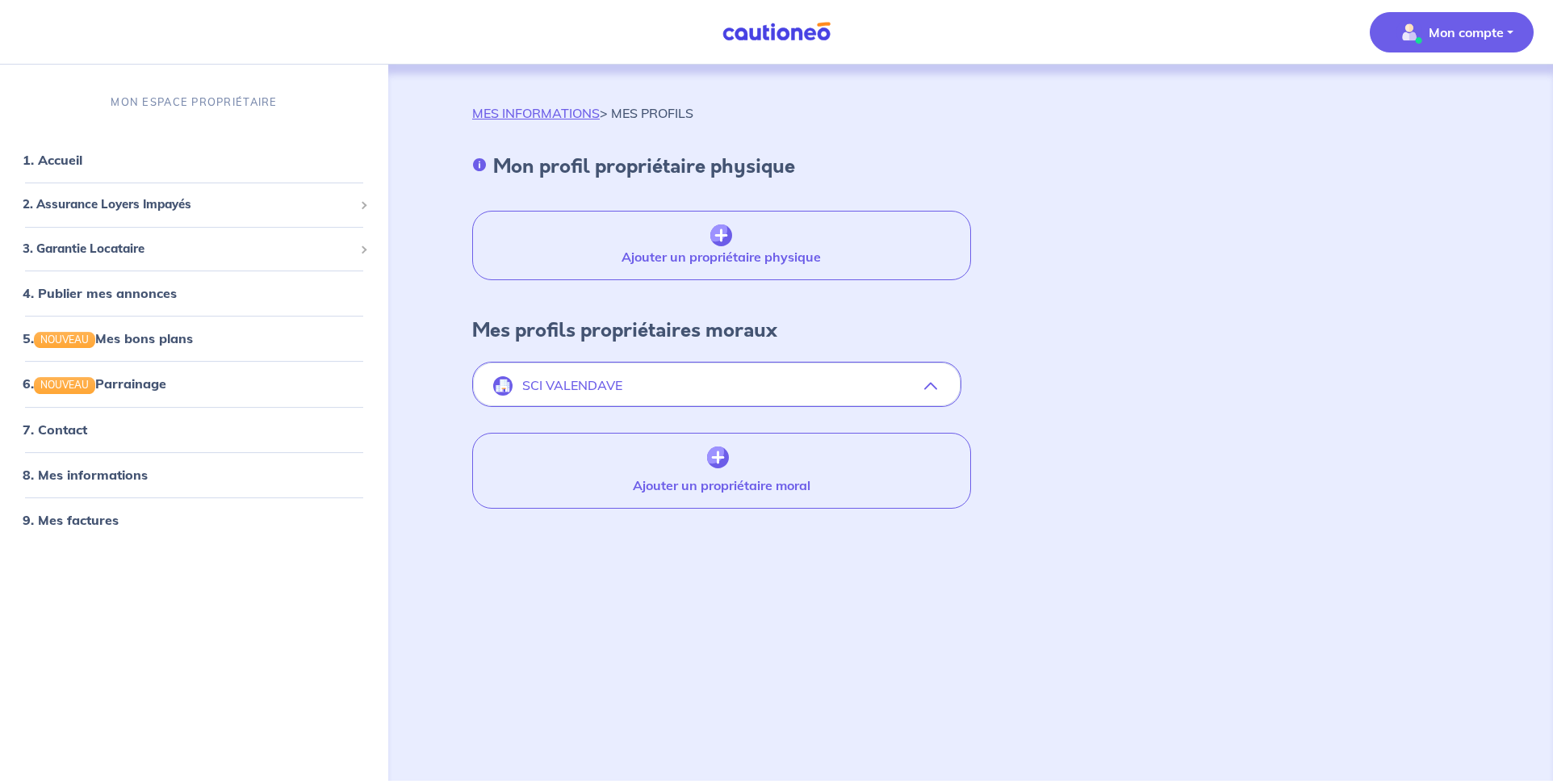
click at [929, 384] on icon "button" at bounding box center [931, 386] width 13 height 13
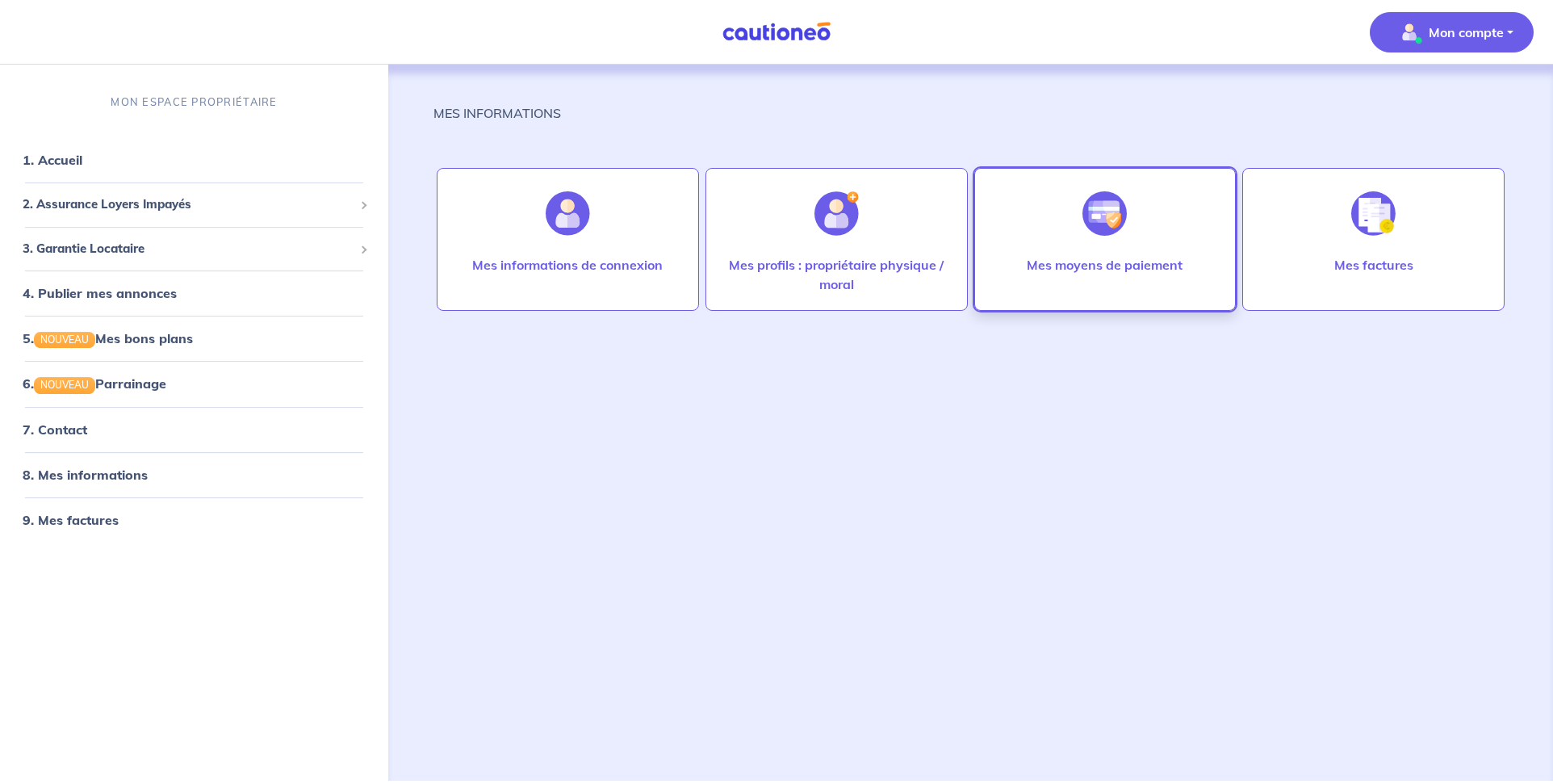
click at [1100, 235] on img at bounding box center [1105, 213] width 45 height 45
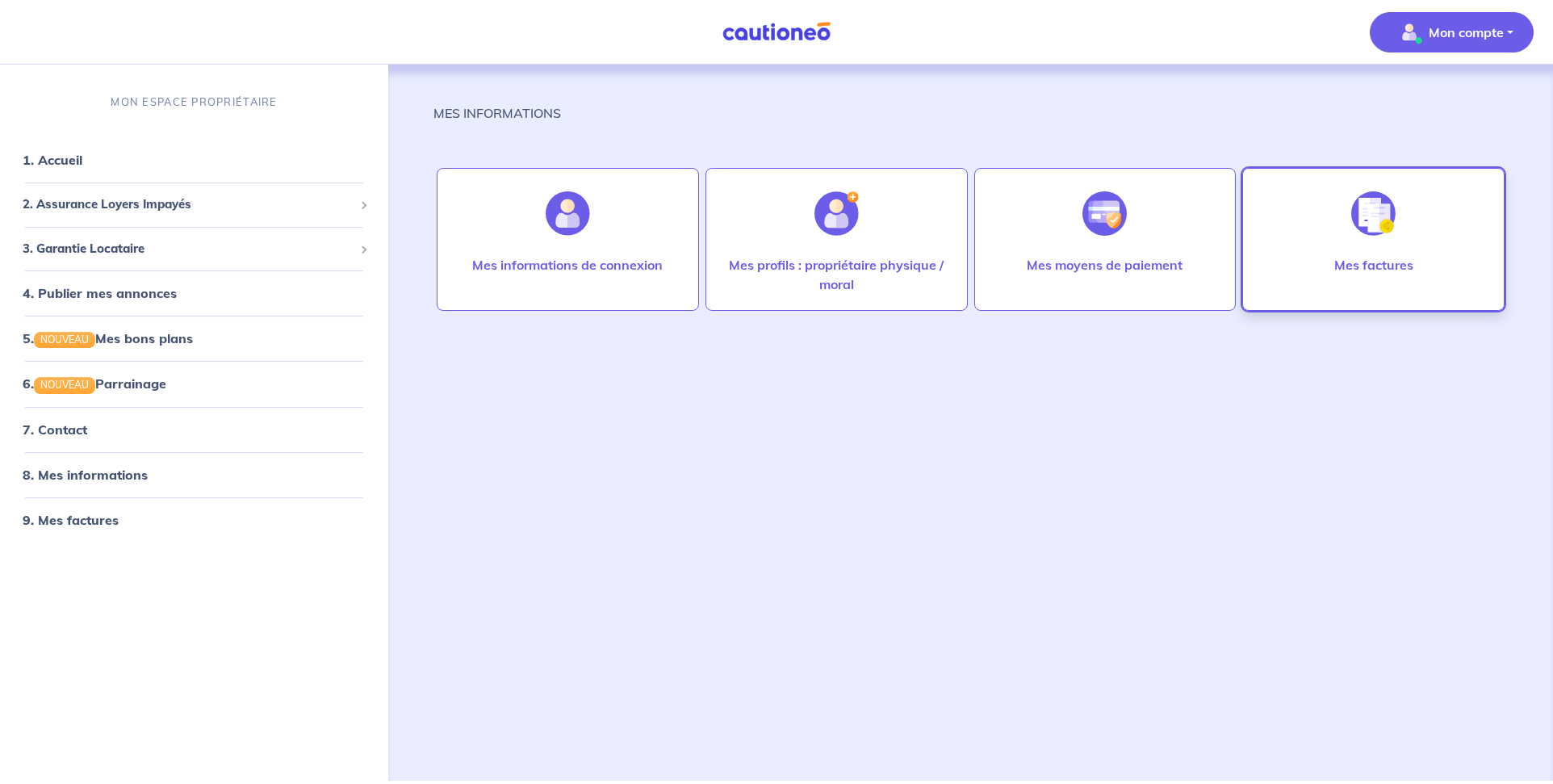
click at [1379, 224] on img at bounding box center [1374, 213] width 45 height 45
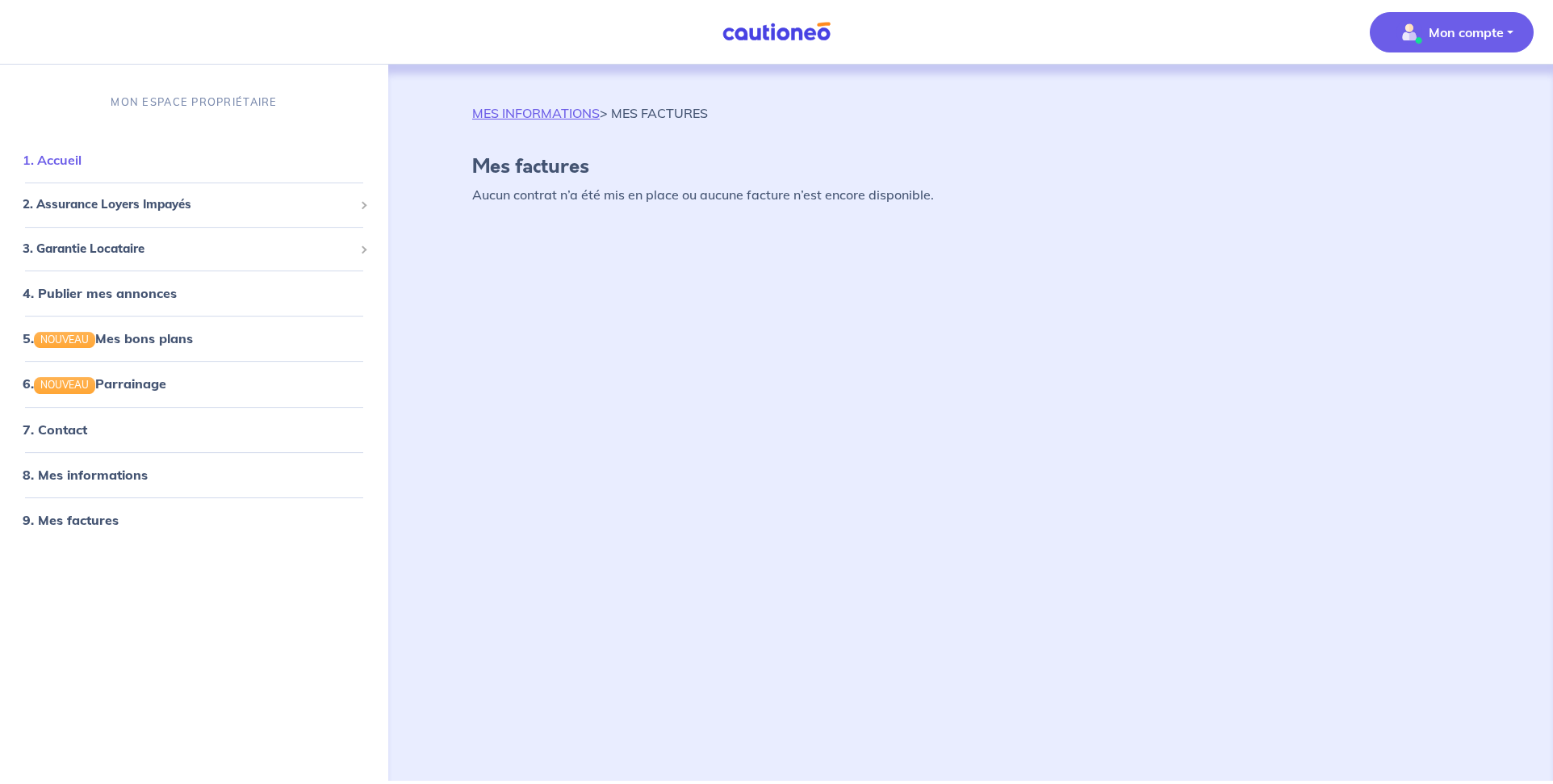
click at [60, 160] on link "1. Accueil" at bounding box center [52, 159] width 59 height 16
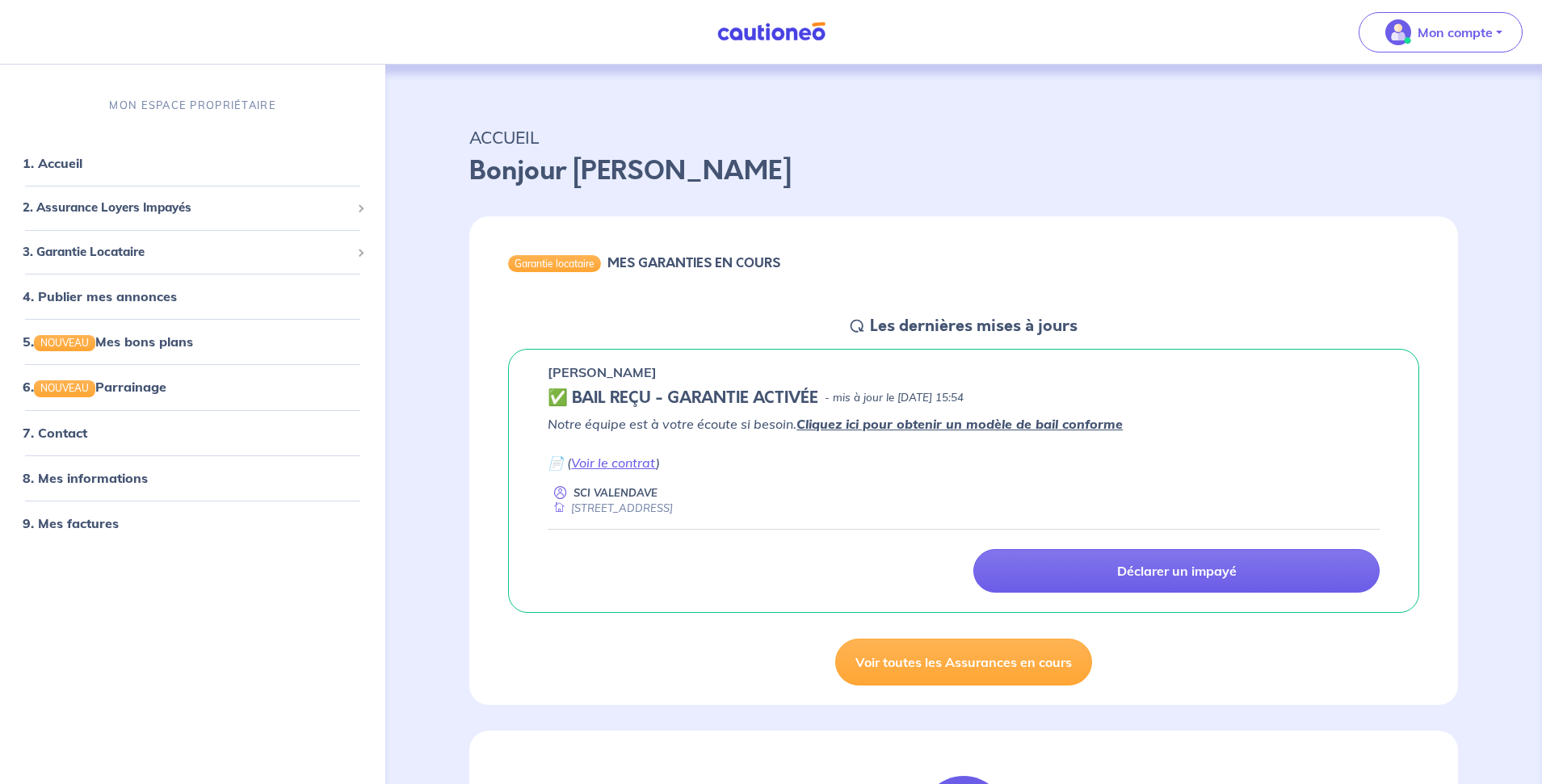
click at [977, 427] on link "Cliquez ici pour obtenir un modèle de bail conforme" at bounding box center [960, 424] width 326 height 16
click at [651, 463] on link "Voir le contrat" at bounding box center [613, 462] width 84 height 16
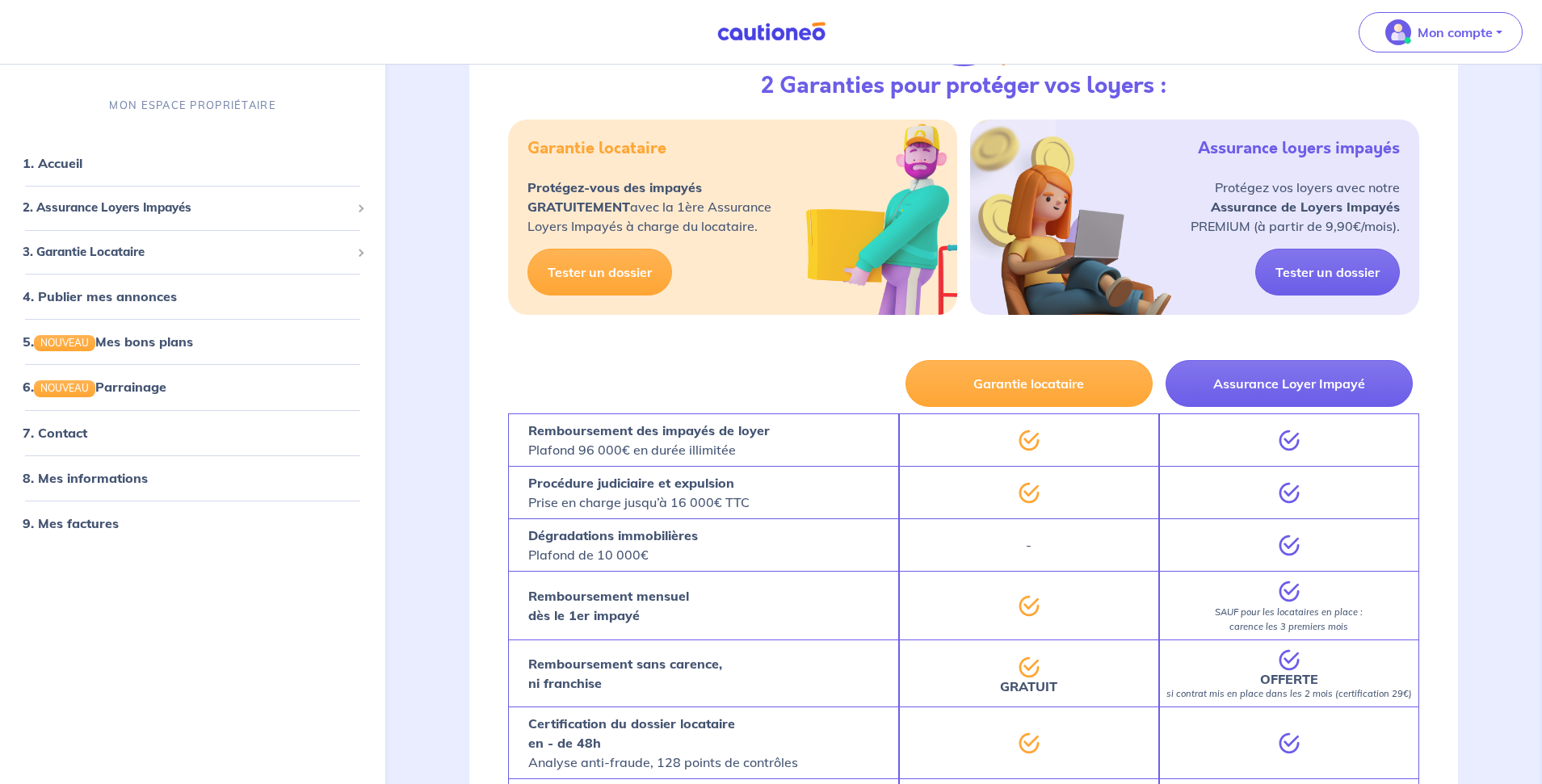
scroll to position [506, 0]
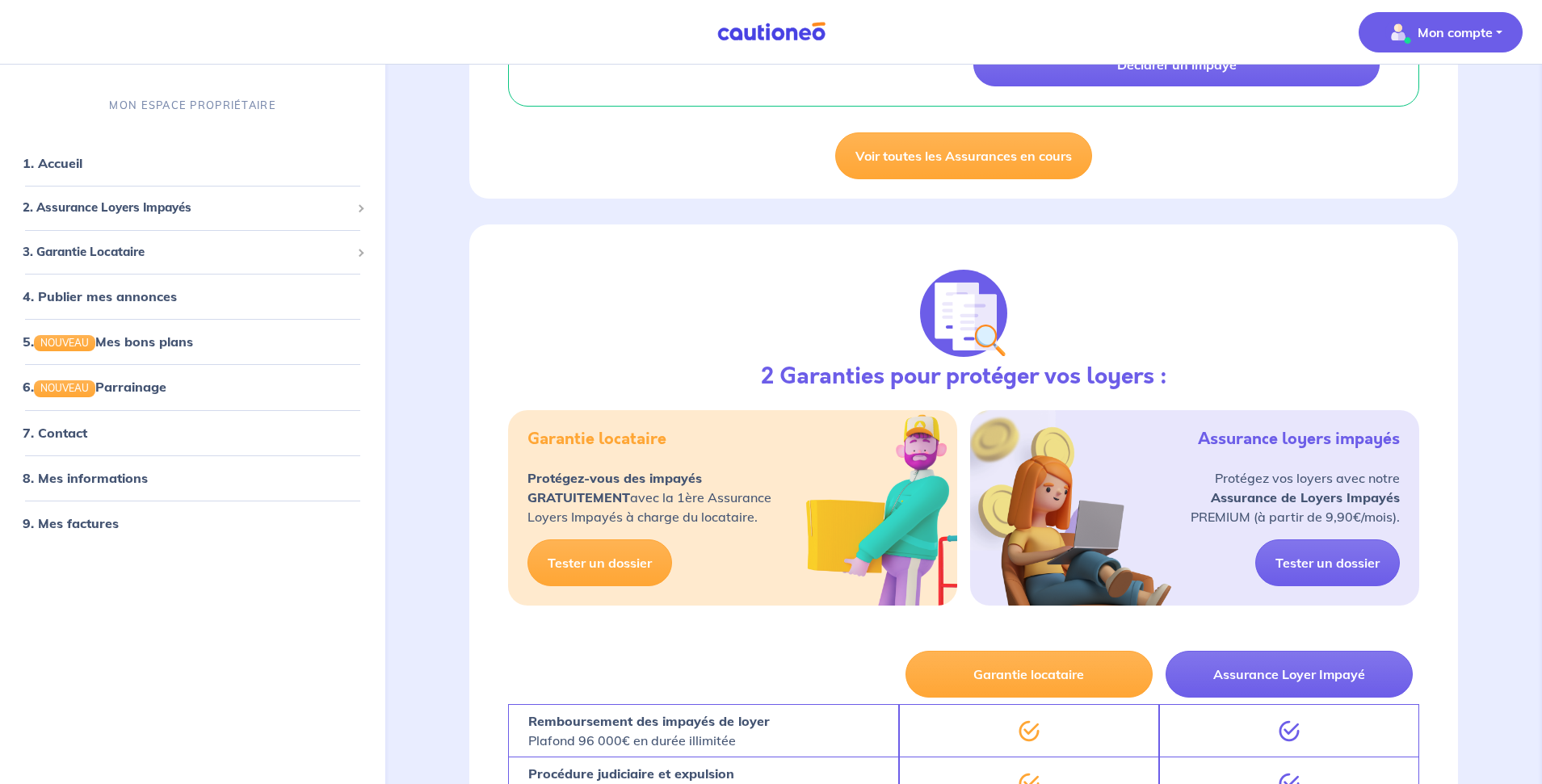
click at [1461, 35] on p "Mon compte" at bounding box center [1455, 32] width 75 height 19
click at [1418, 99] on link "Mes informations" at bounding box center [1423, 100] width 130 height 26
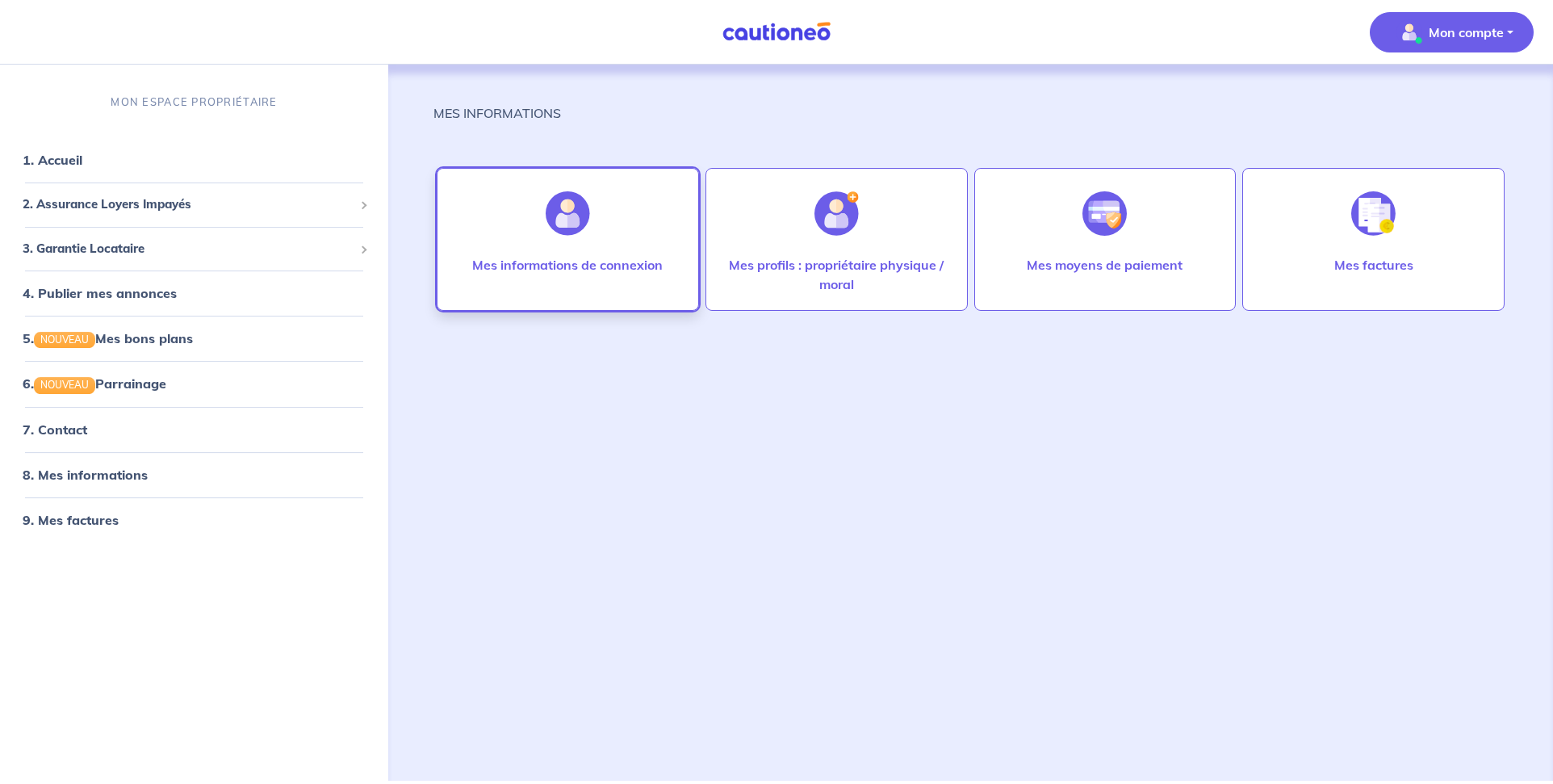
click at [595, 223] on div at bounding box center [568, 213] width 70 height 83
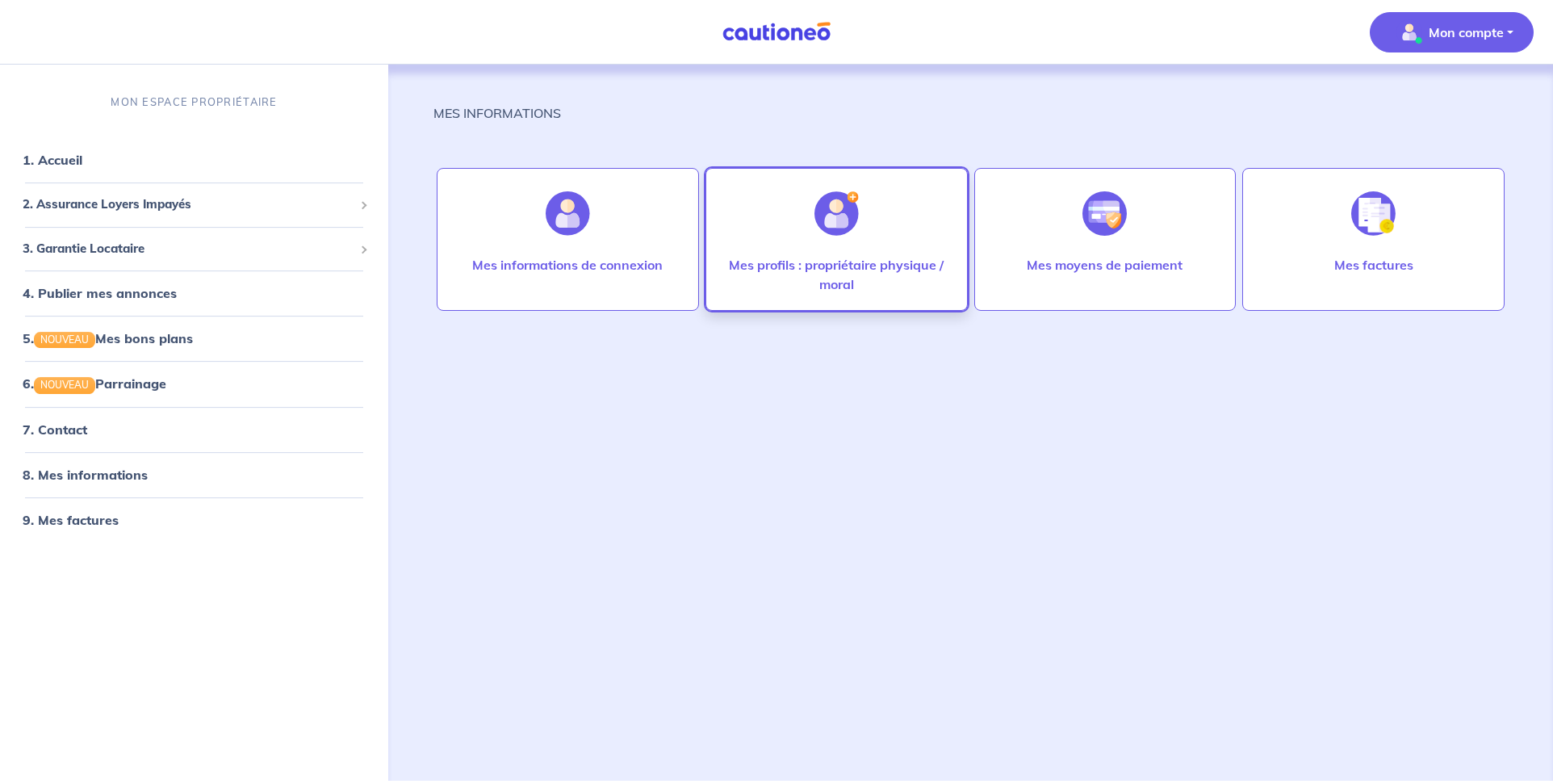
click at [846, 229] on img at bounding box center [836, 213] width 45 height 45
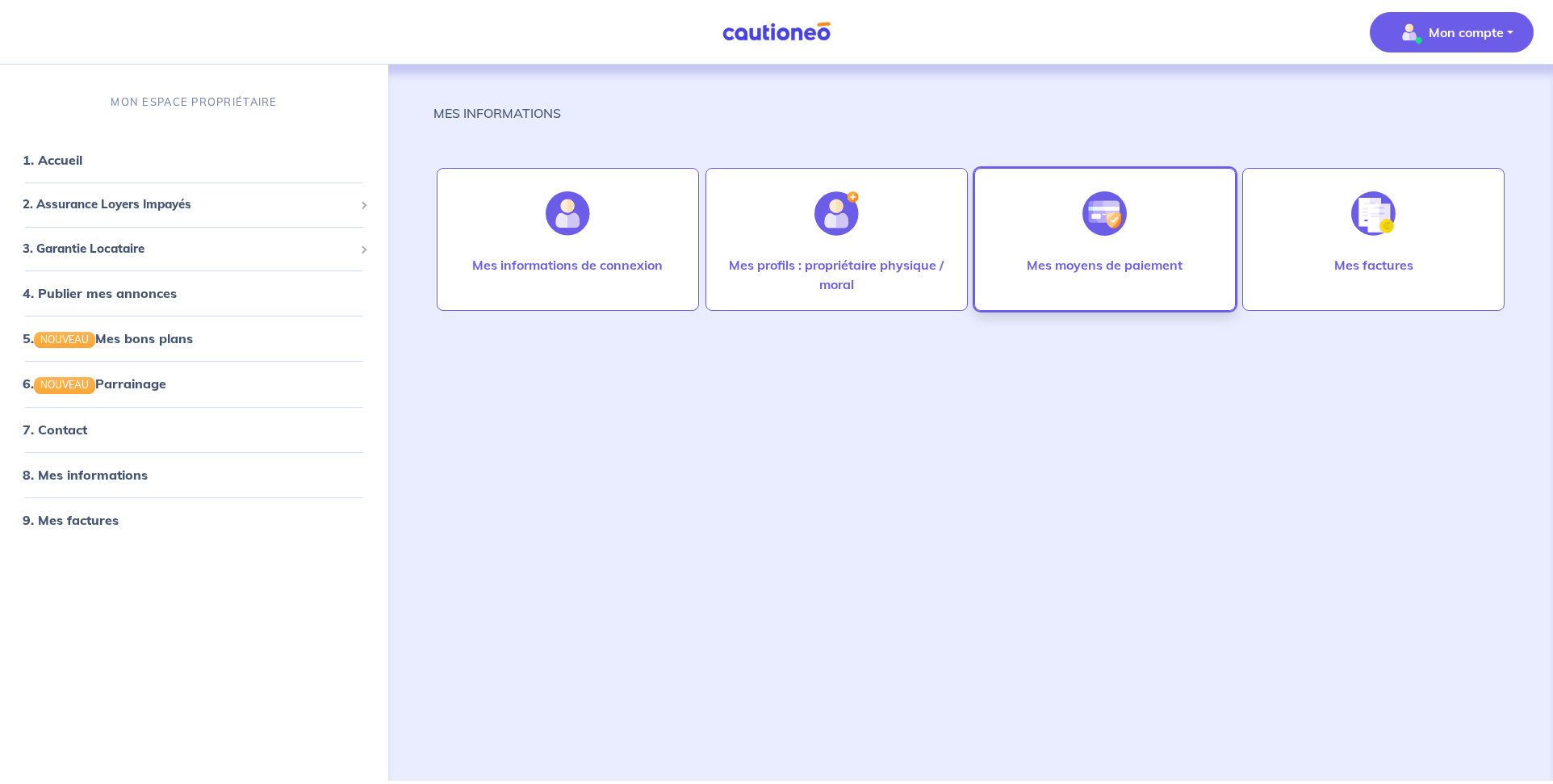
click at [1110, 223] on img at bounding box center [1105, 213] width 45 height 45
